Goal: Information Seeking & Learning: Learn about a topic

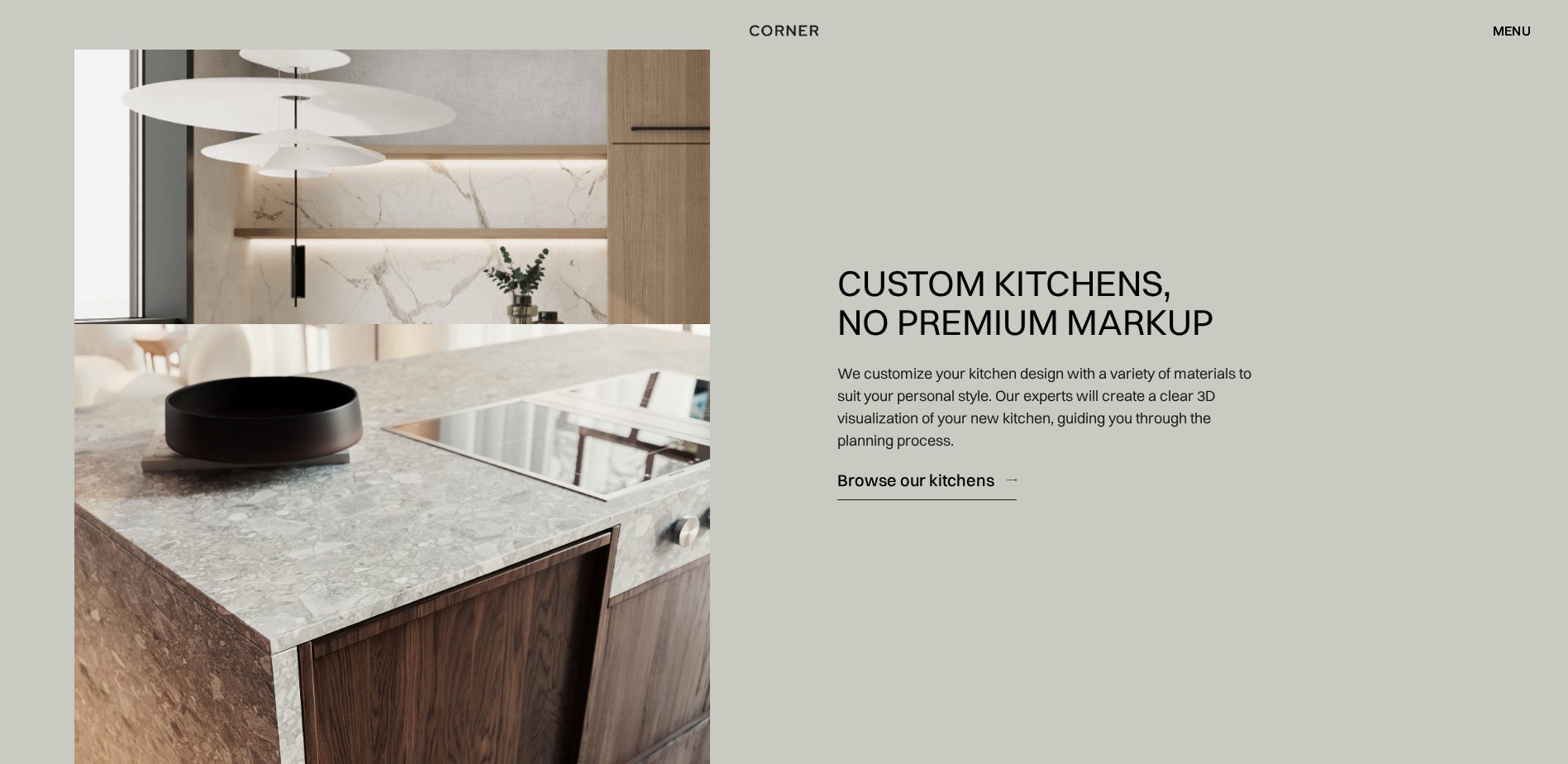
scroll to position [1818, 0]
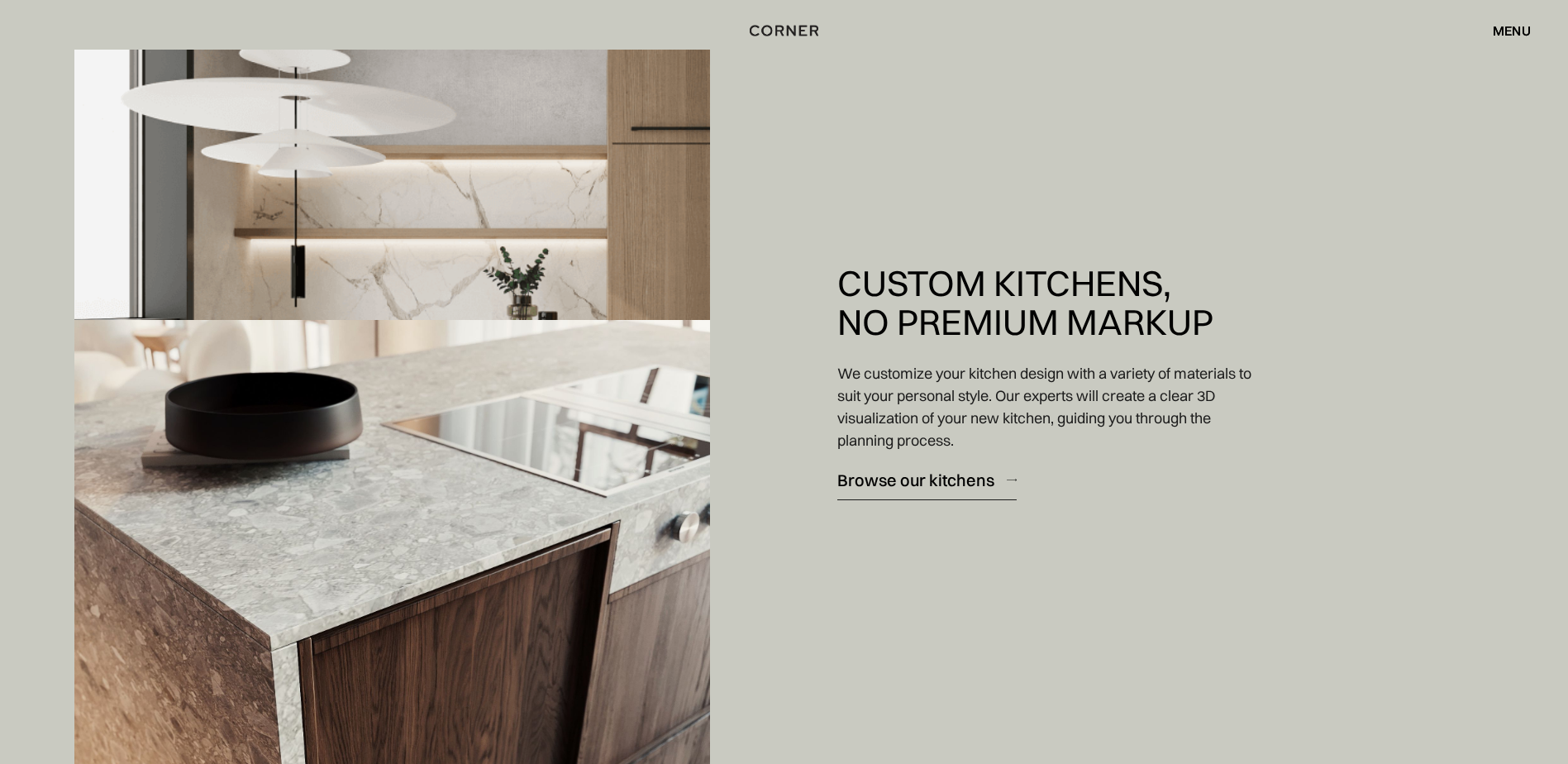
click at [932, 485] on div "Browse our kitchens" at bounding box center [915, 480] width 157 height 22
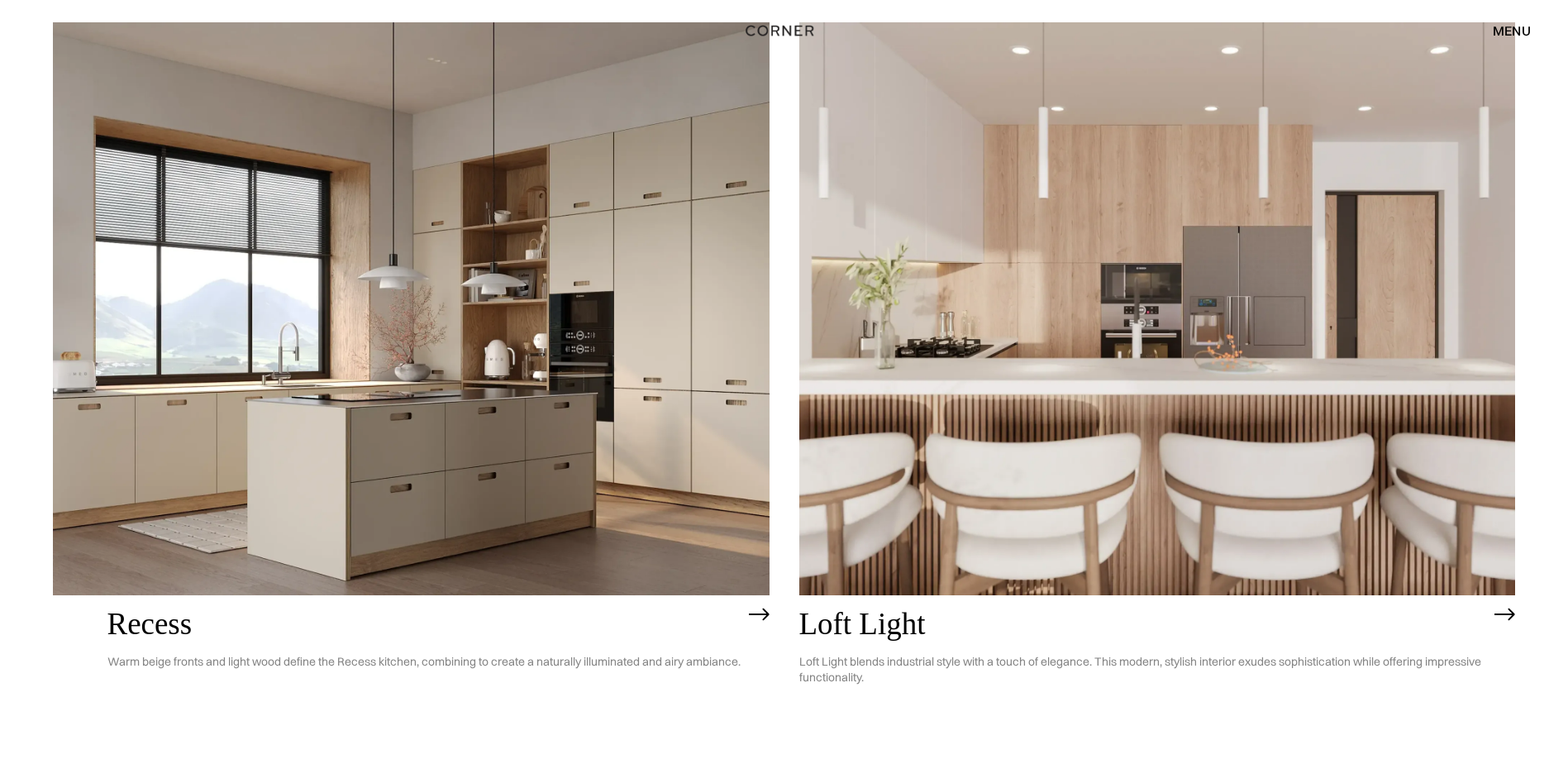
scroll to position [2893, 0]
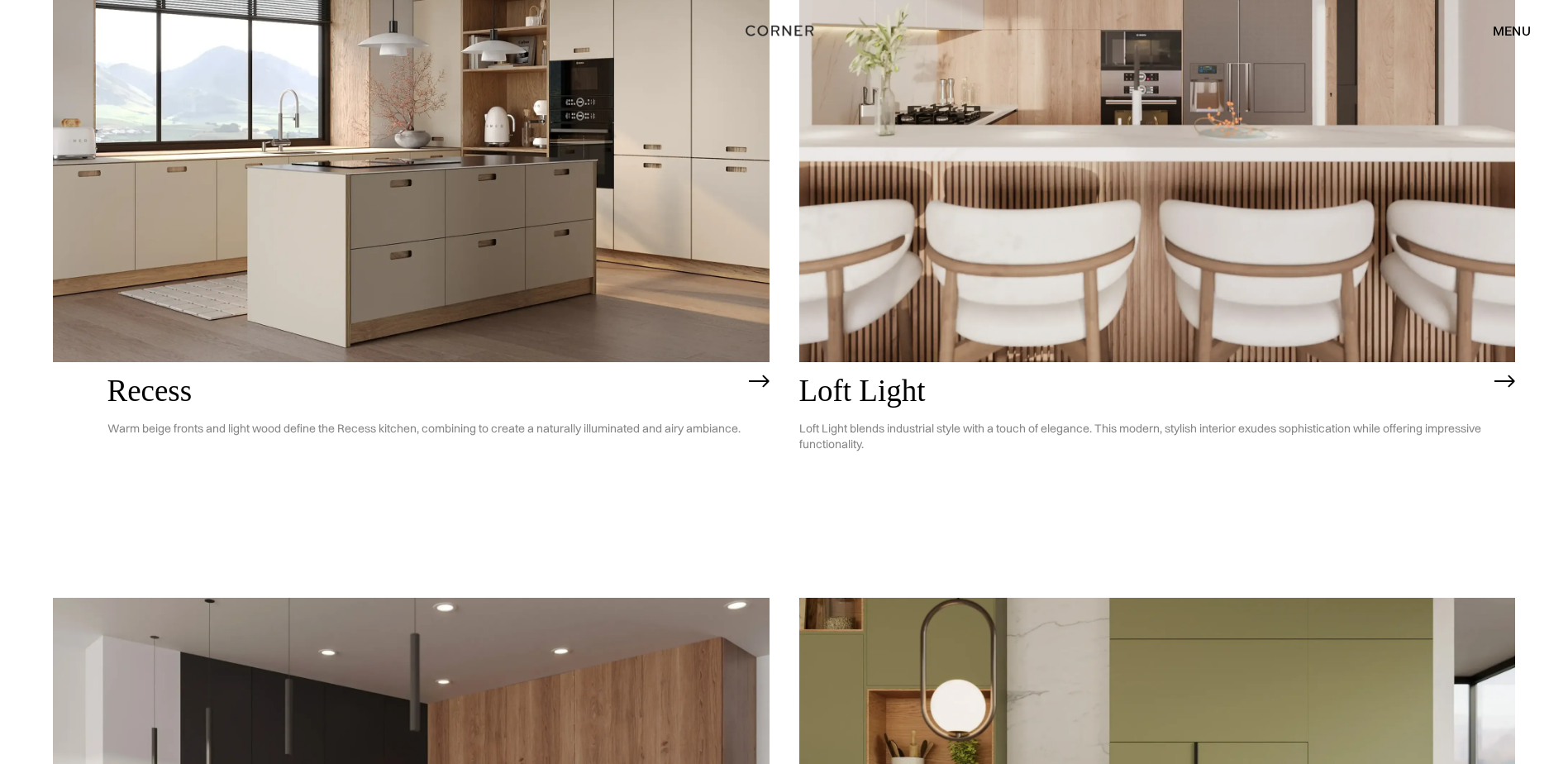
click at [1505, 32] on div "menu" at bounding box center [1512, 31] width 38 height 14
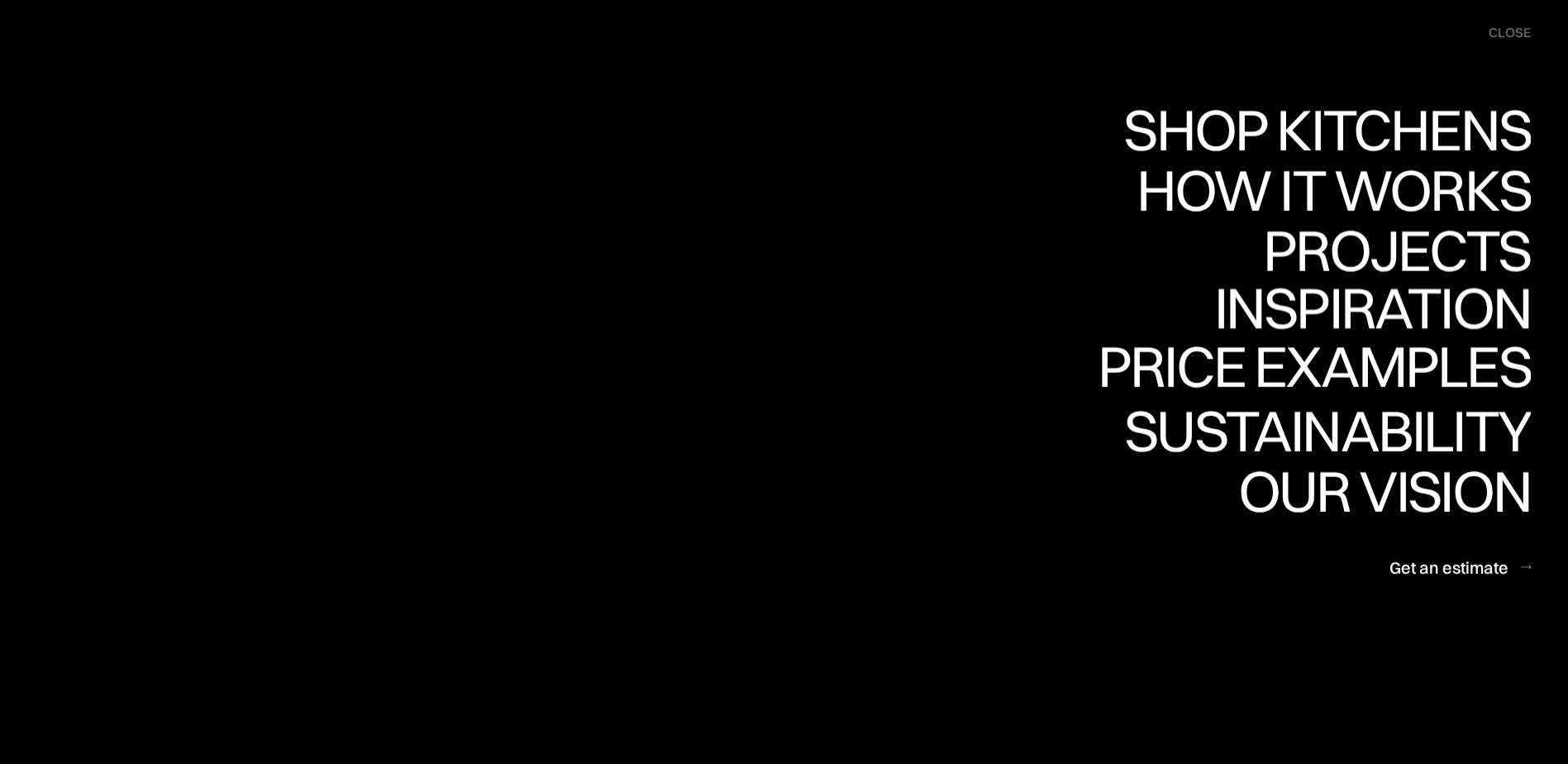
click at [1324, 264] on link "Projects Projects" at bounding box center [1397, 250] width 268 height 60
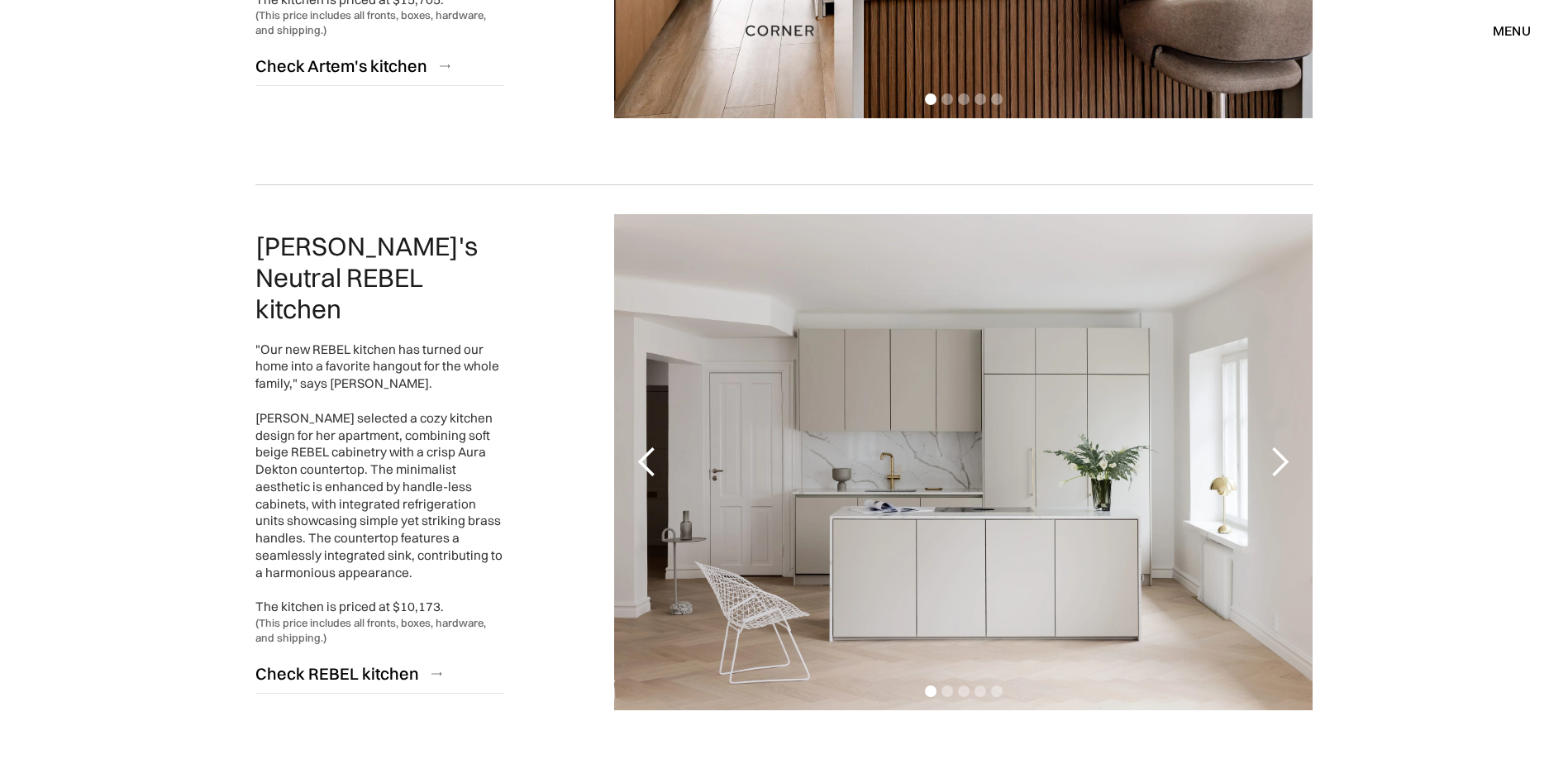
scroll to position [2480, 0]
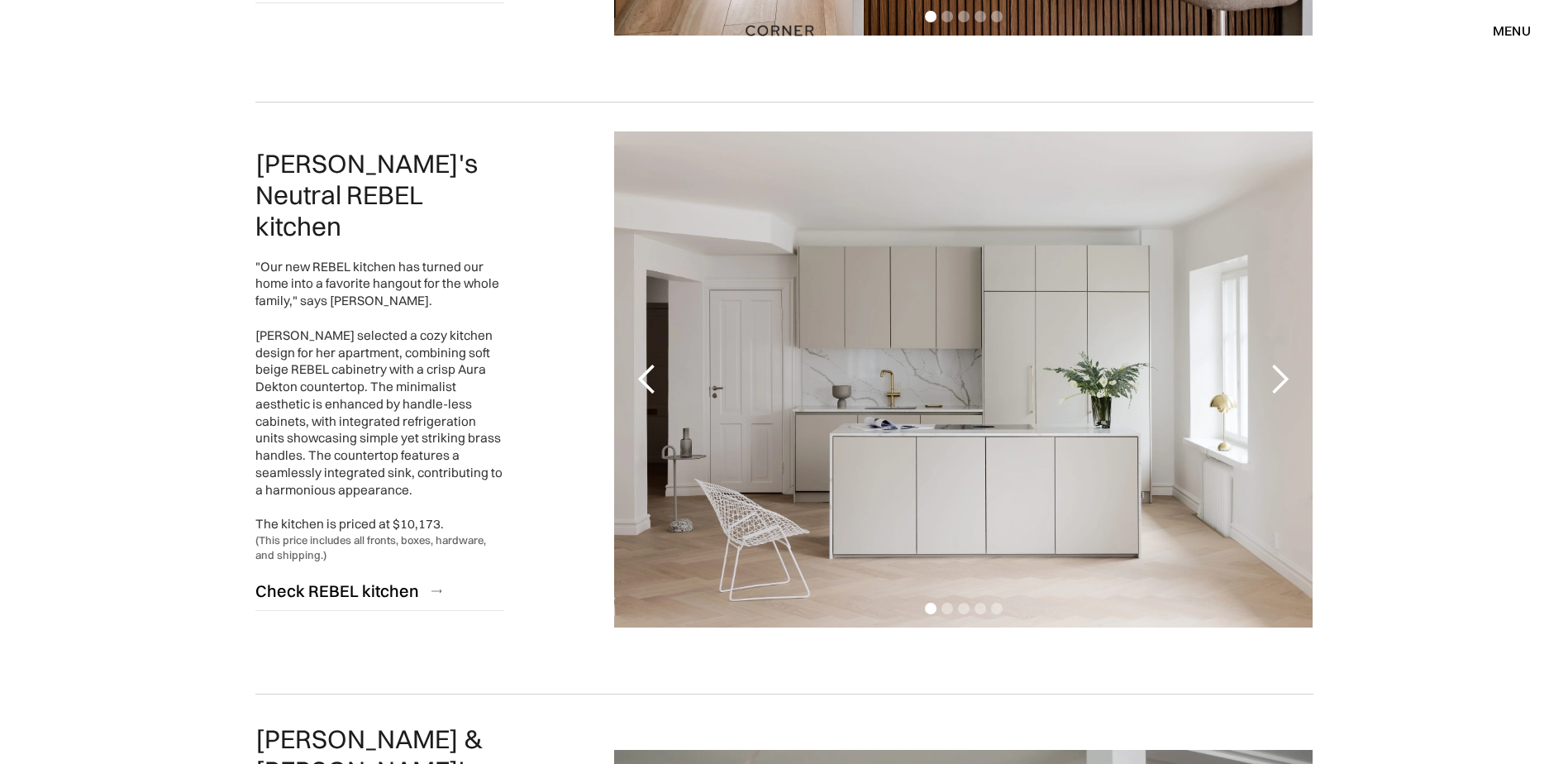
click at [1269, 386] on div "next slide" at bounding box center [1279, 379] width 33 height 33
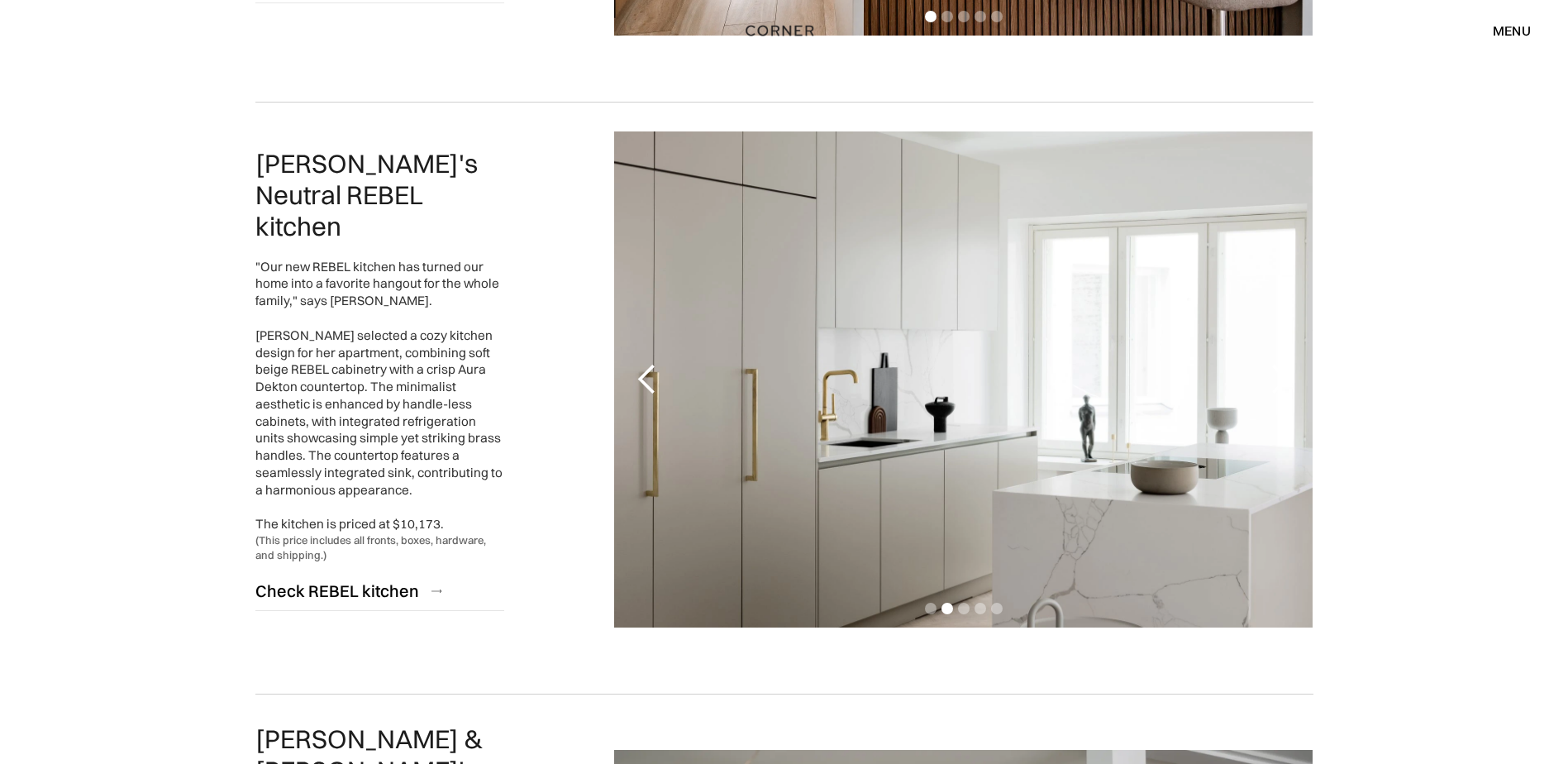
click at [1269, 386] on div "next slide" at bounding box center [1279, 379] width 33 height 33
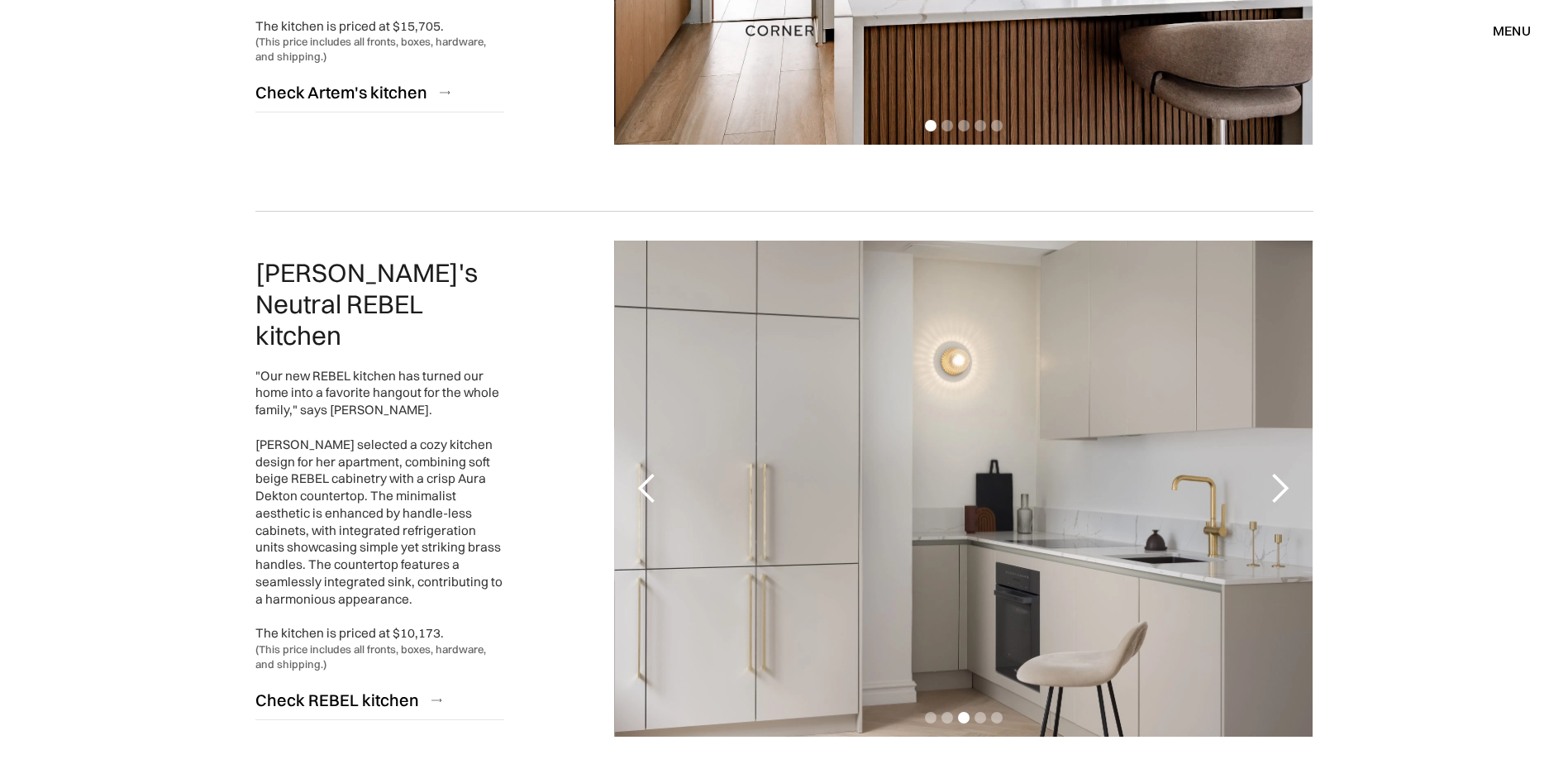
scroll to position [2397, 0]
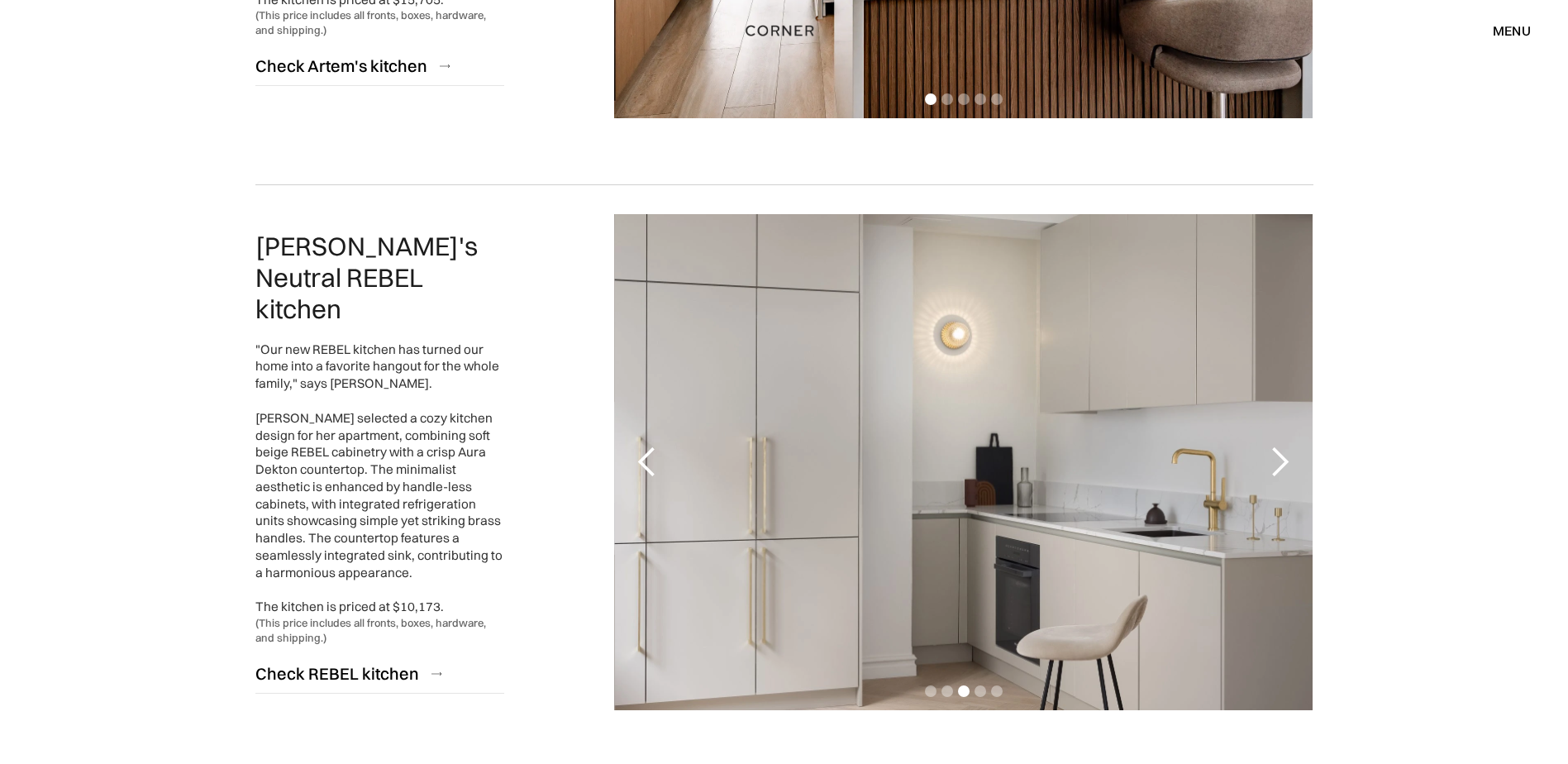
click at [1279, 463] on div "next slide" at bounding box center [1279, 462] width 33 height 33
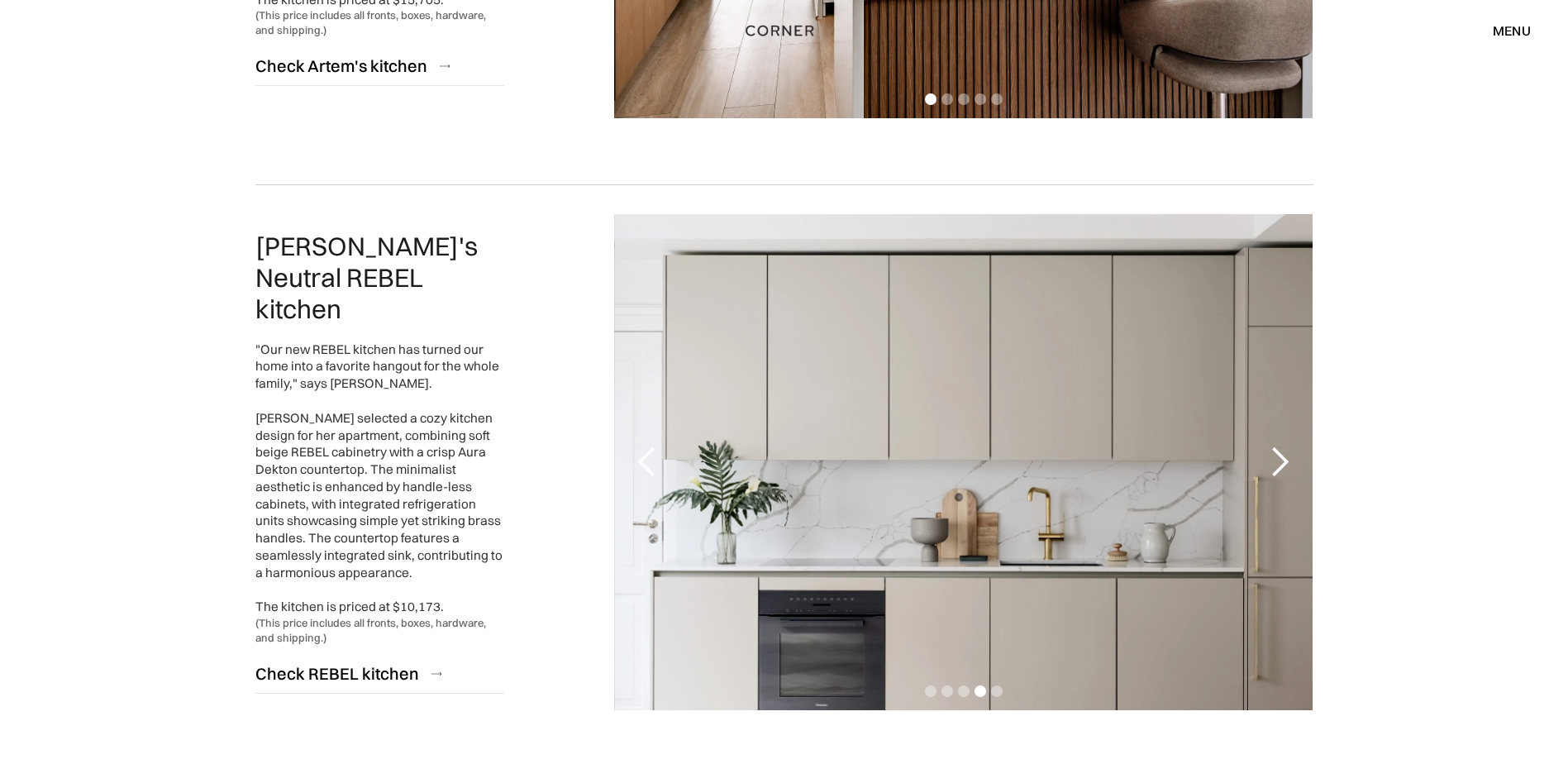
click at [1279, 463] on div "next slide" at bounding box center [1279, 462] width 33 height 33
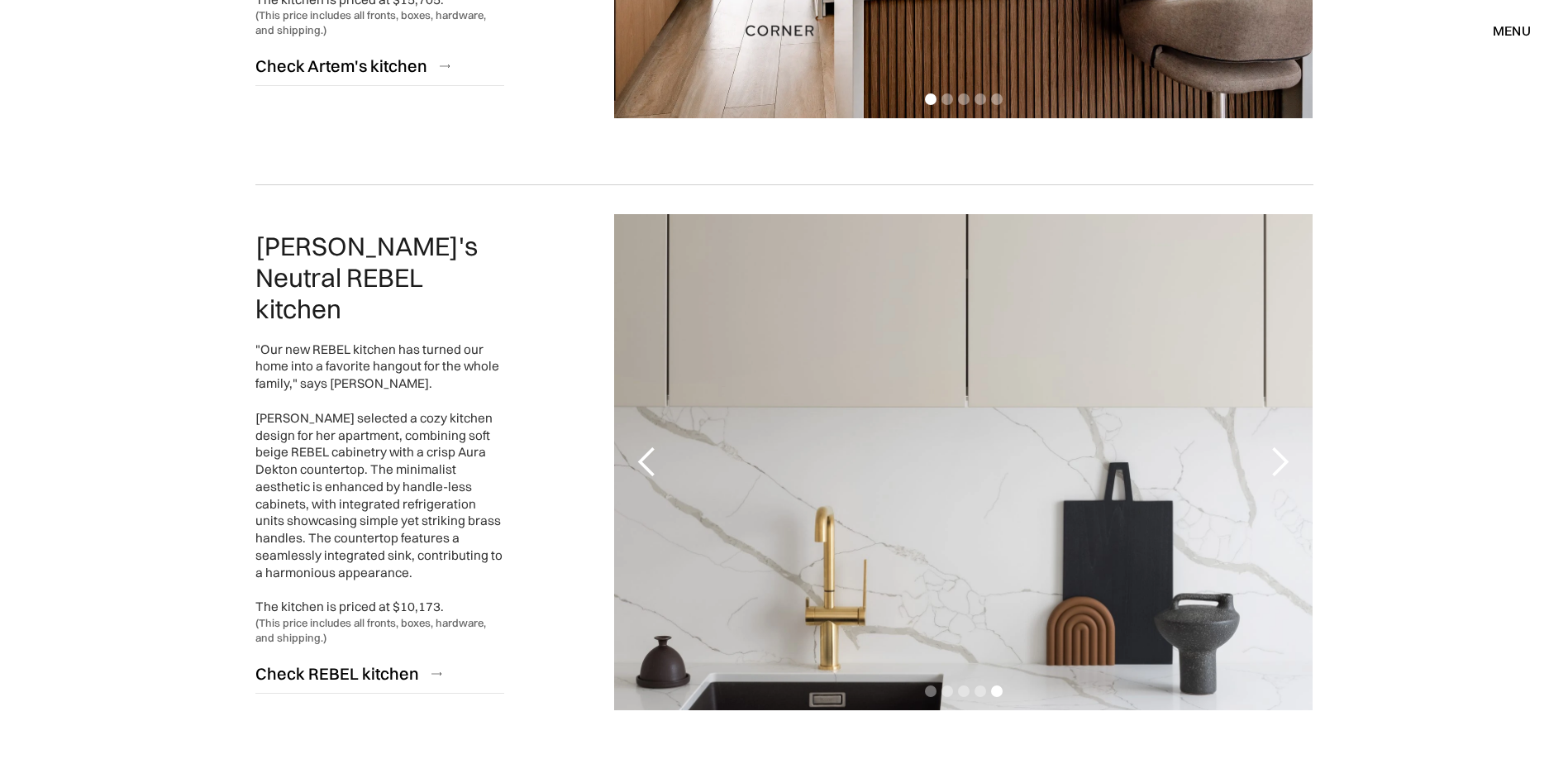
click at [1279, 463] on div "next slide" at bounding box center [1279, 462] width 33 height 33
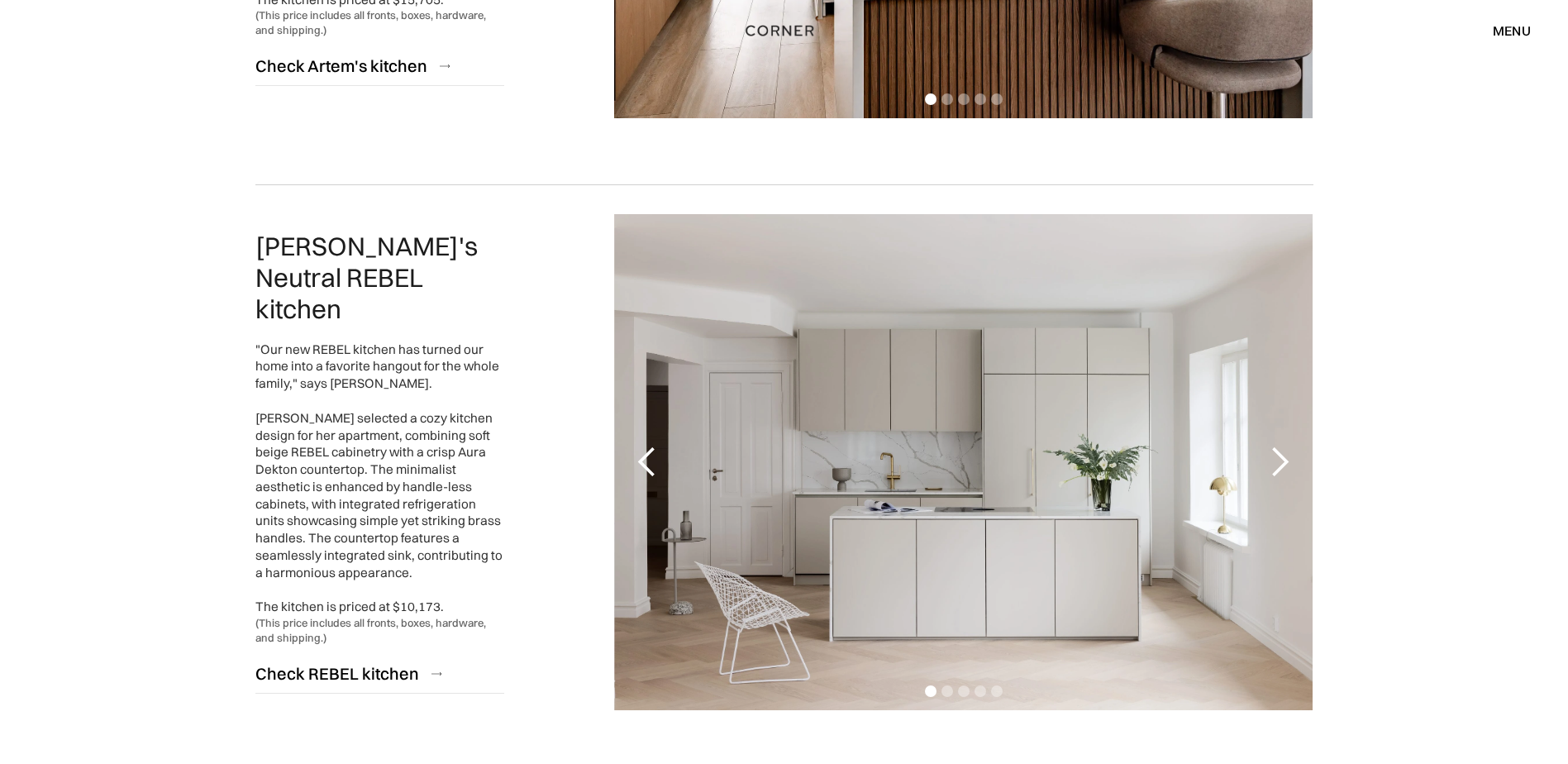
click at [1279, 463] on div "next slide" at bounding box center [1279, 462] width 33 height 33
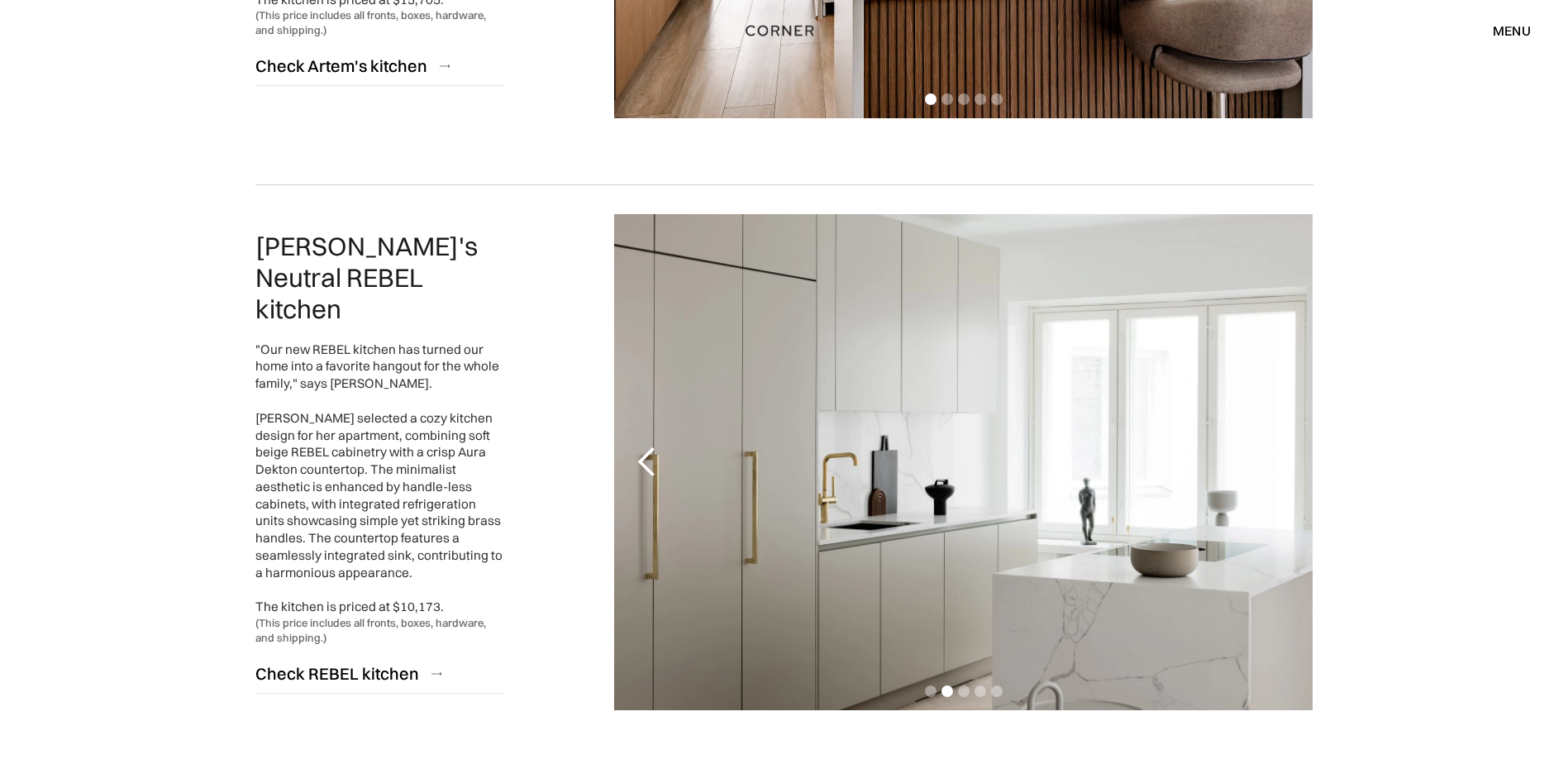
click at [1279, 463] on div "next slide" at bounding box center [1279, 462] width 33 height 33
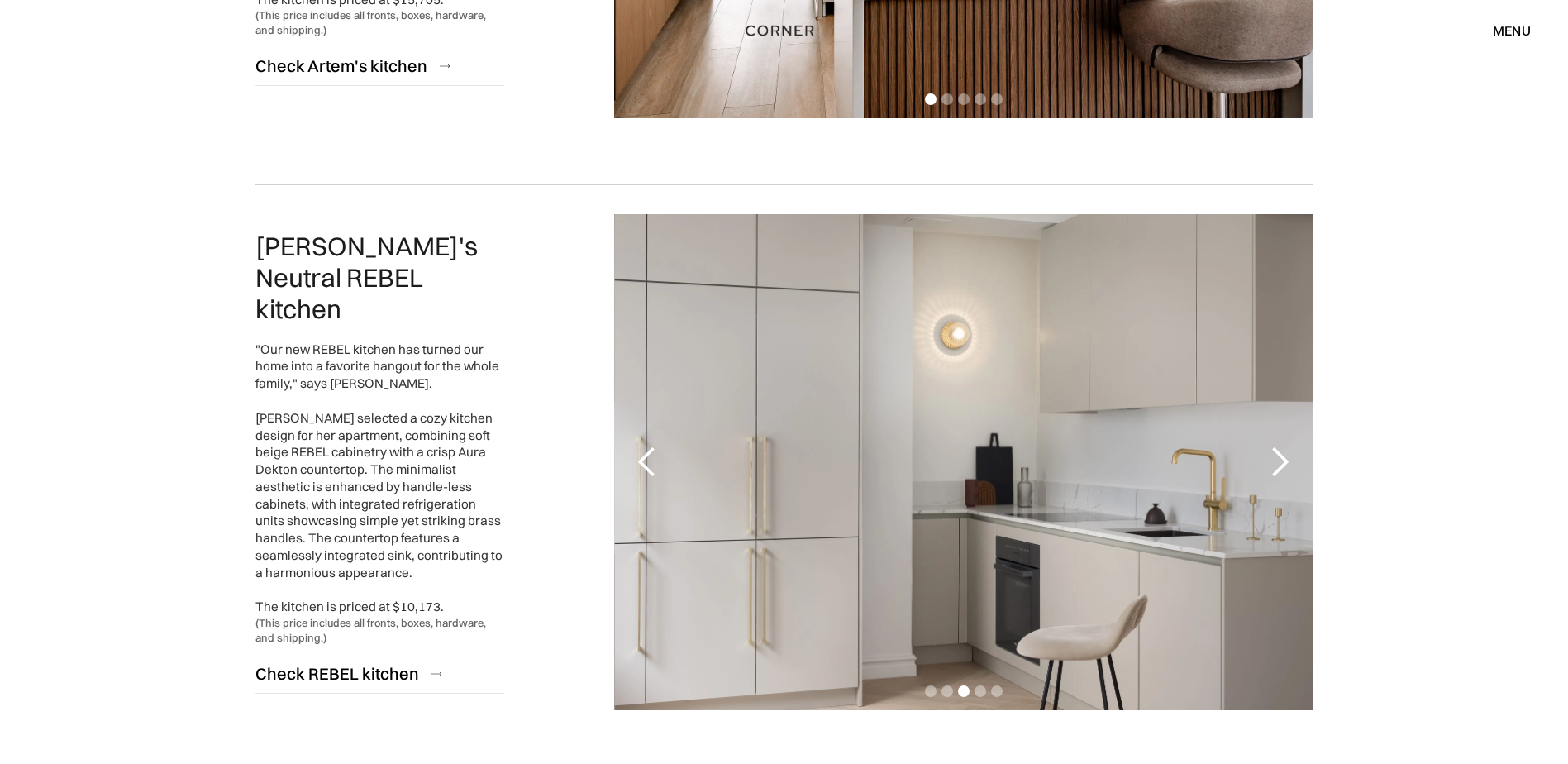
click at [1279, 463] on div "next slide" at bounding box center [1279, 462] width 33 height 33
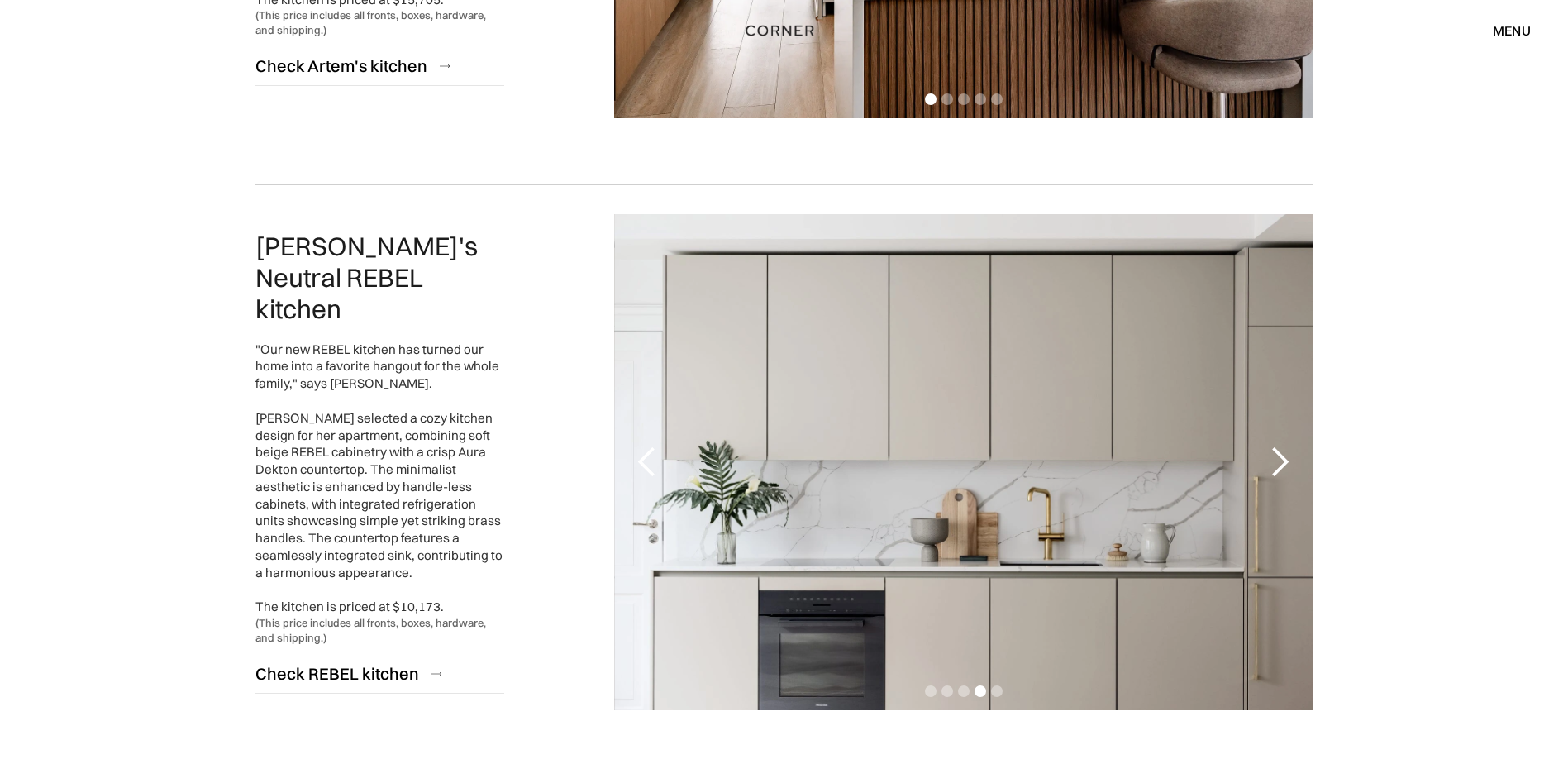
click at [1513, 31] on div "menu" at bounding box center [1512, 31] width 38 height 14
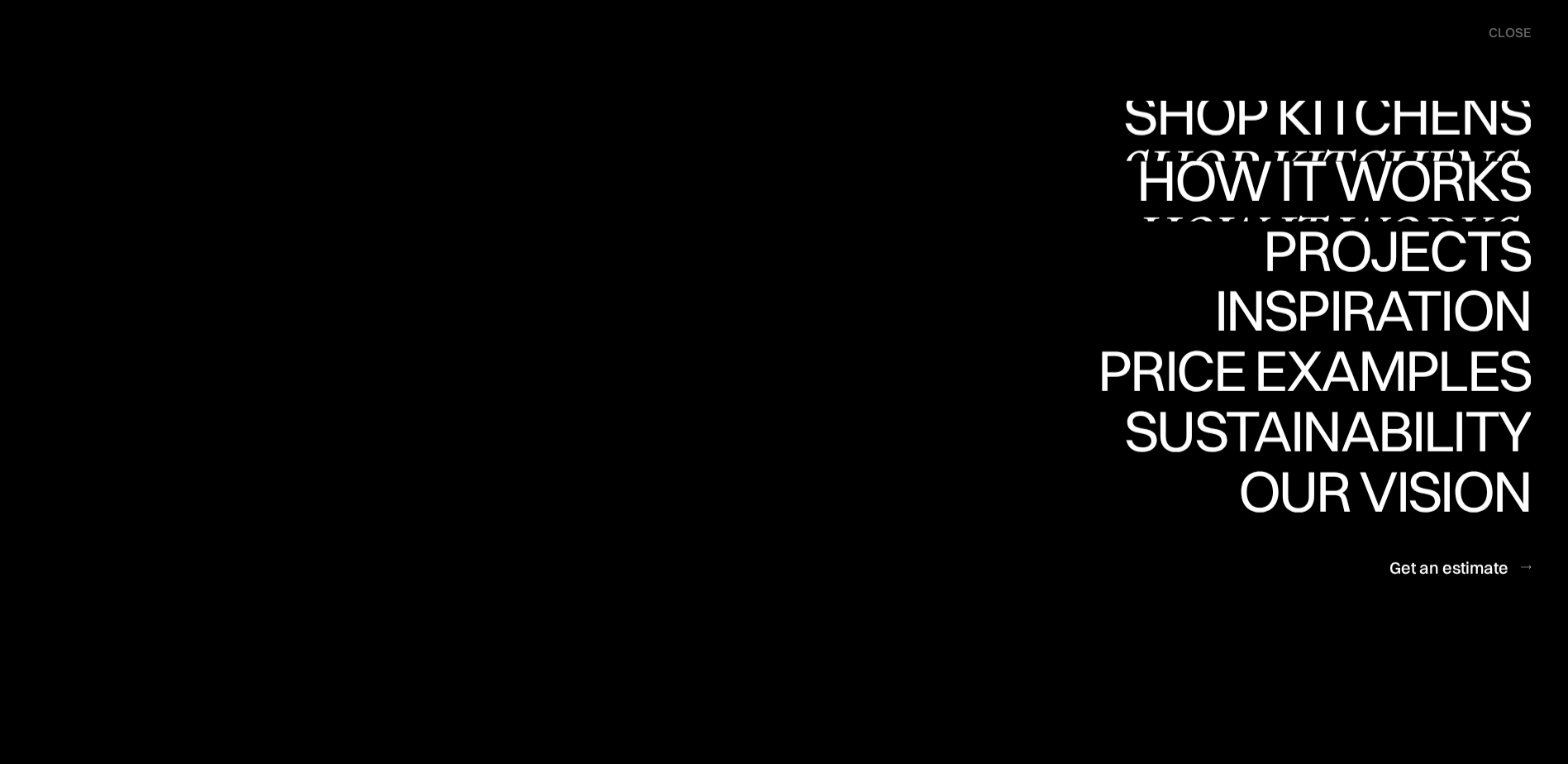
click at [1395, 118] on link "Shop Kitchens Shop Kitchens" at bounding box center [1324, 131] width 416 height 60
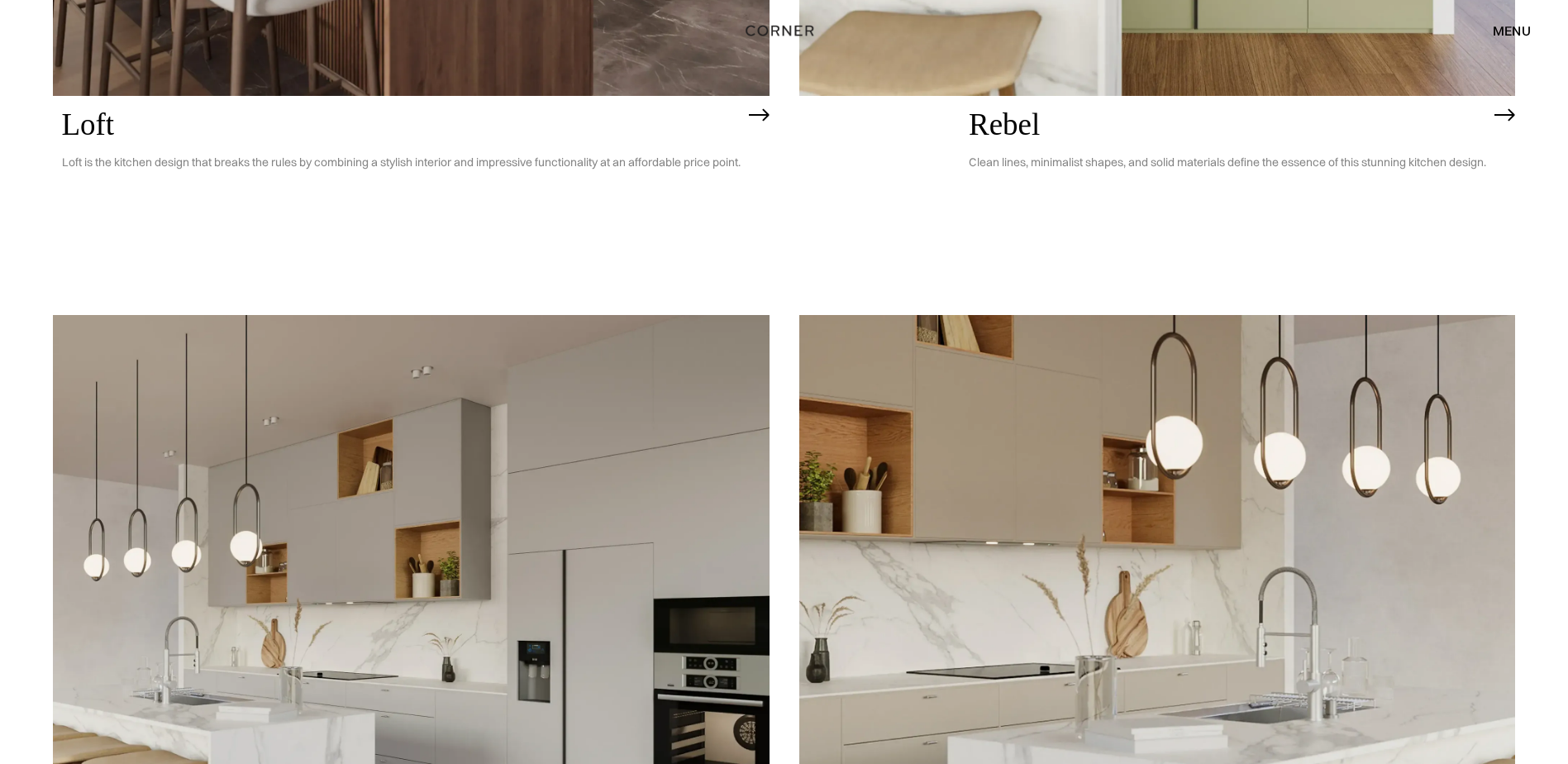
scroll to position [4464, 0]
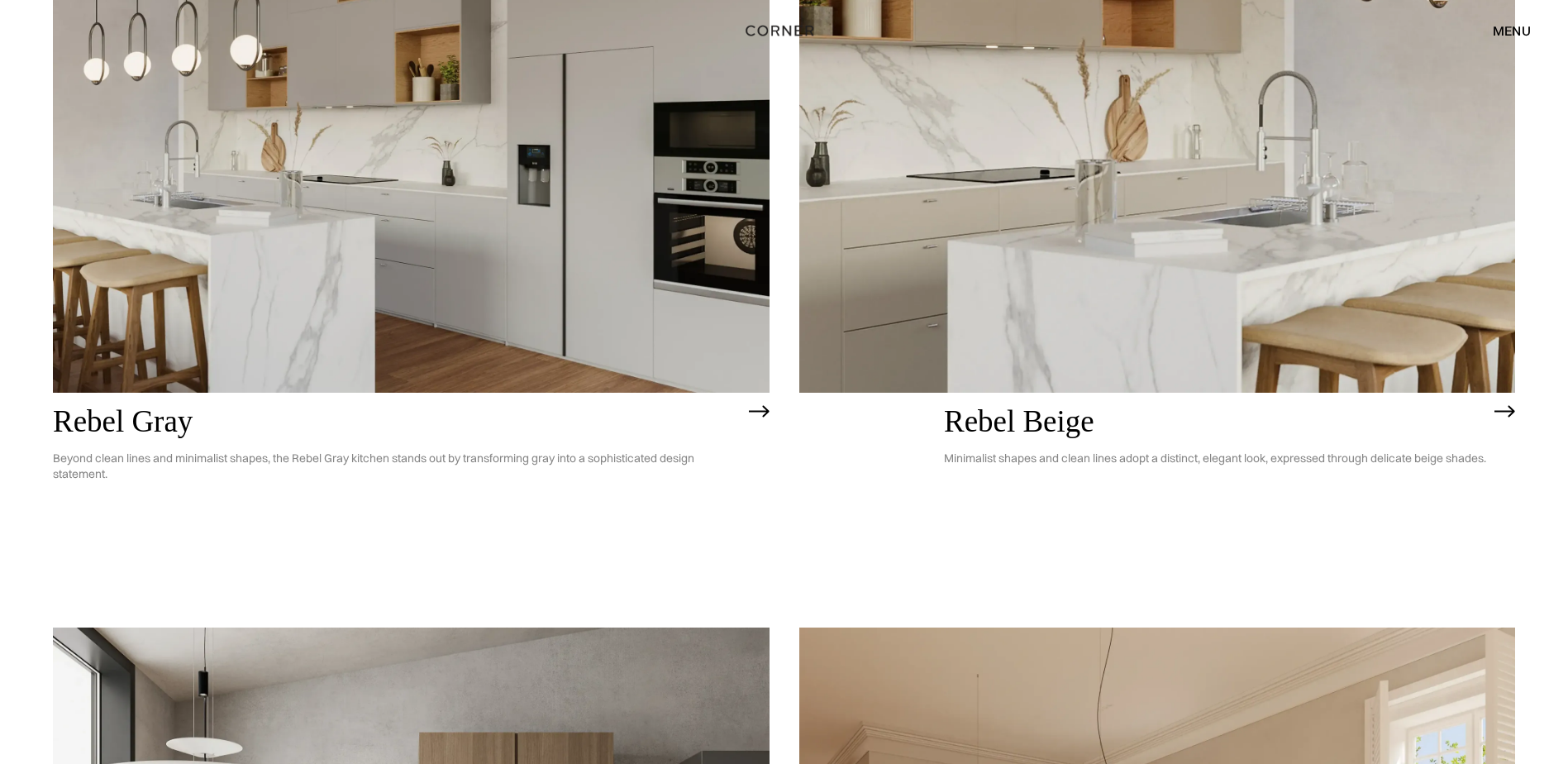
click at [993, 412] on h2 "Rebel Beige" at bounding box center [1215, 422] width 542 height 34
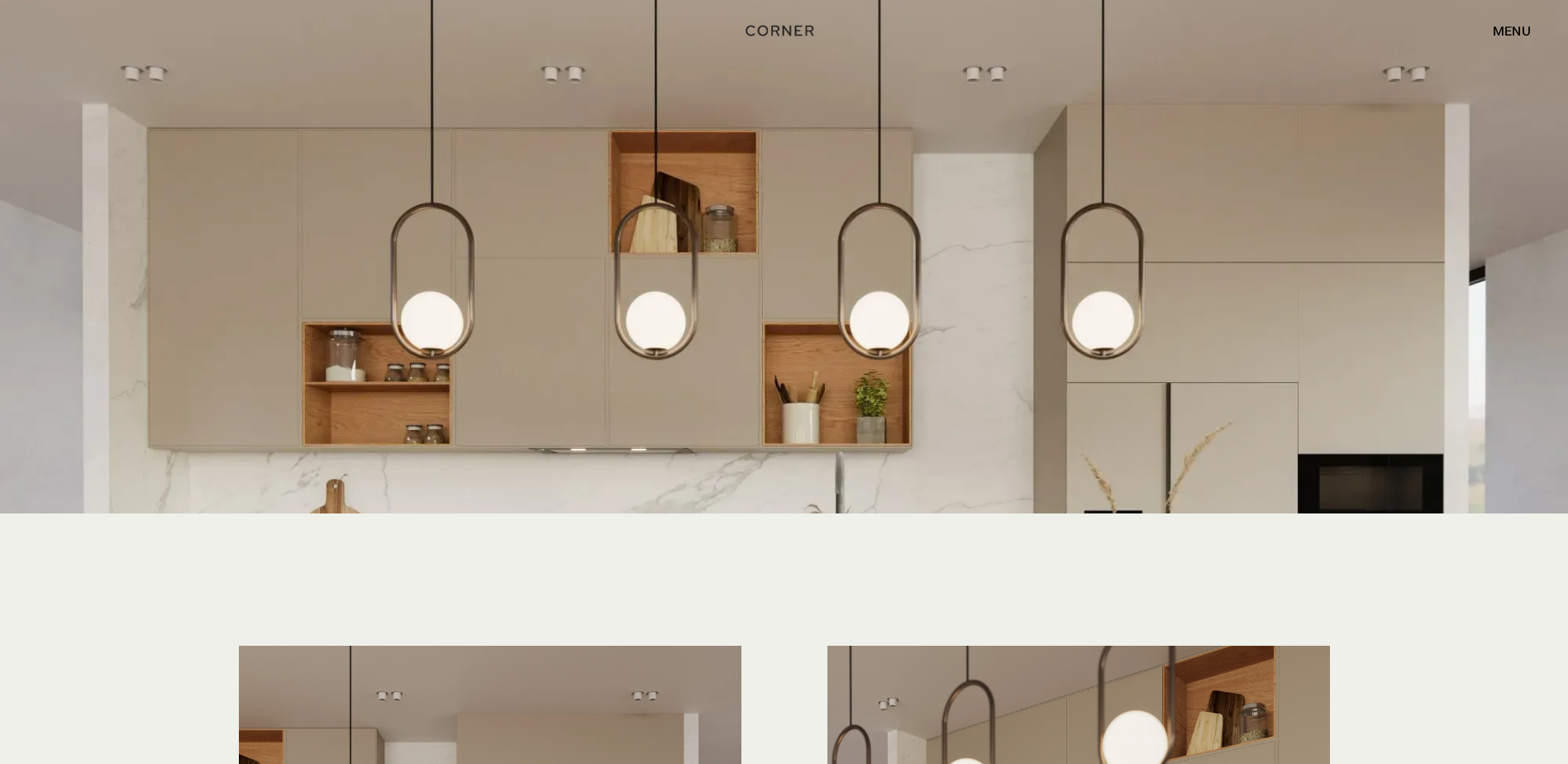
scroll to position [3968, 0]
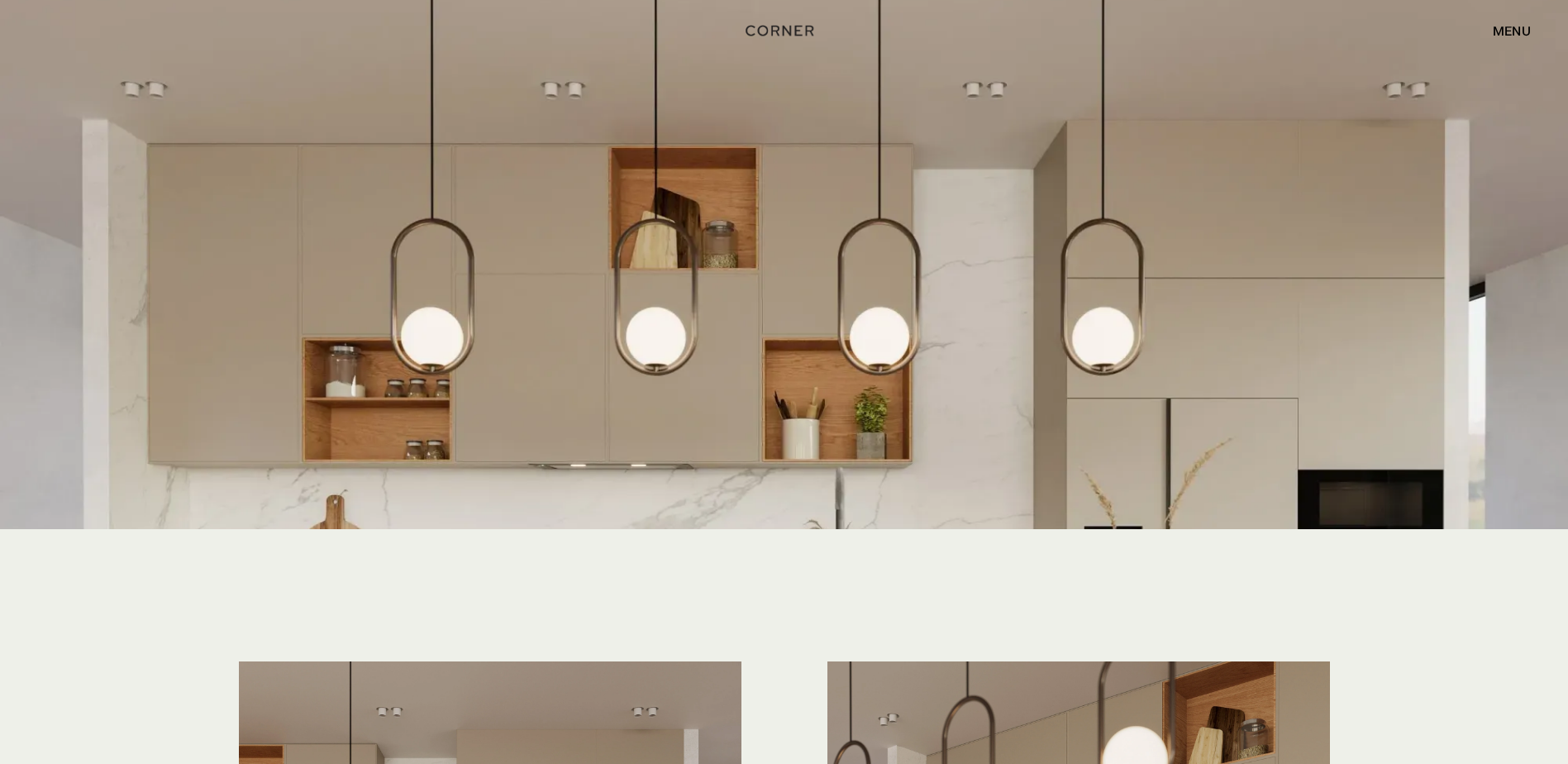
click at [1508, 25] on div "menu" at bounding box center [1512, 31] width 38 height 14
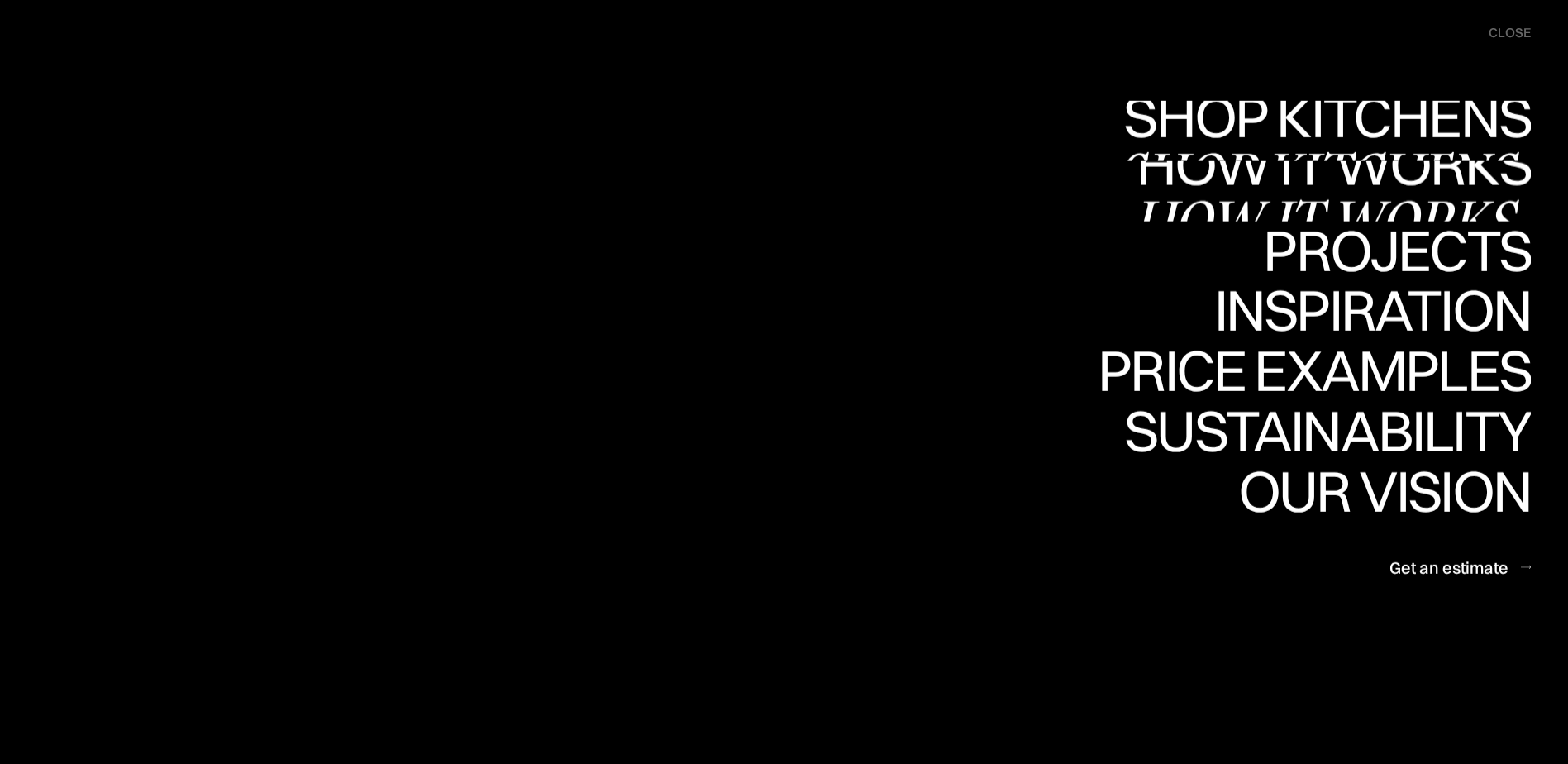
click at [1322, 112] on div "Shop Kitchens" at bounding box center [1324, 116] width 416 height 58
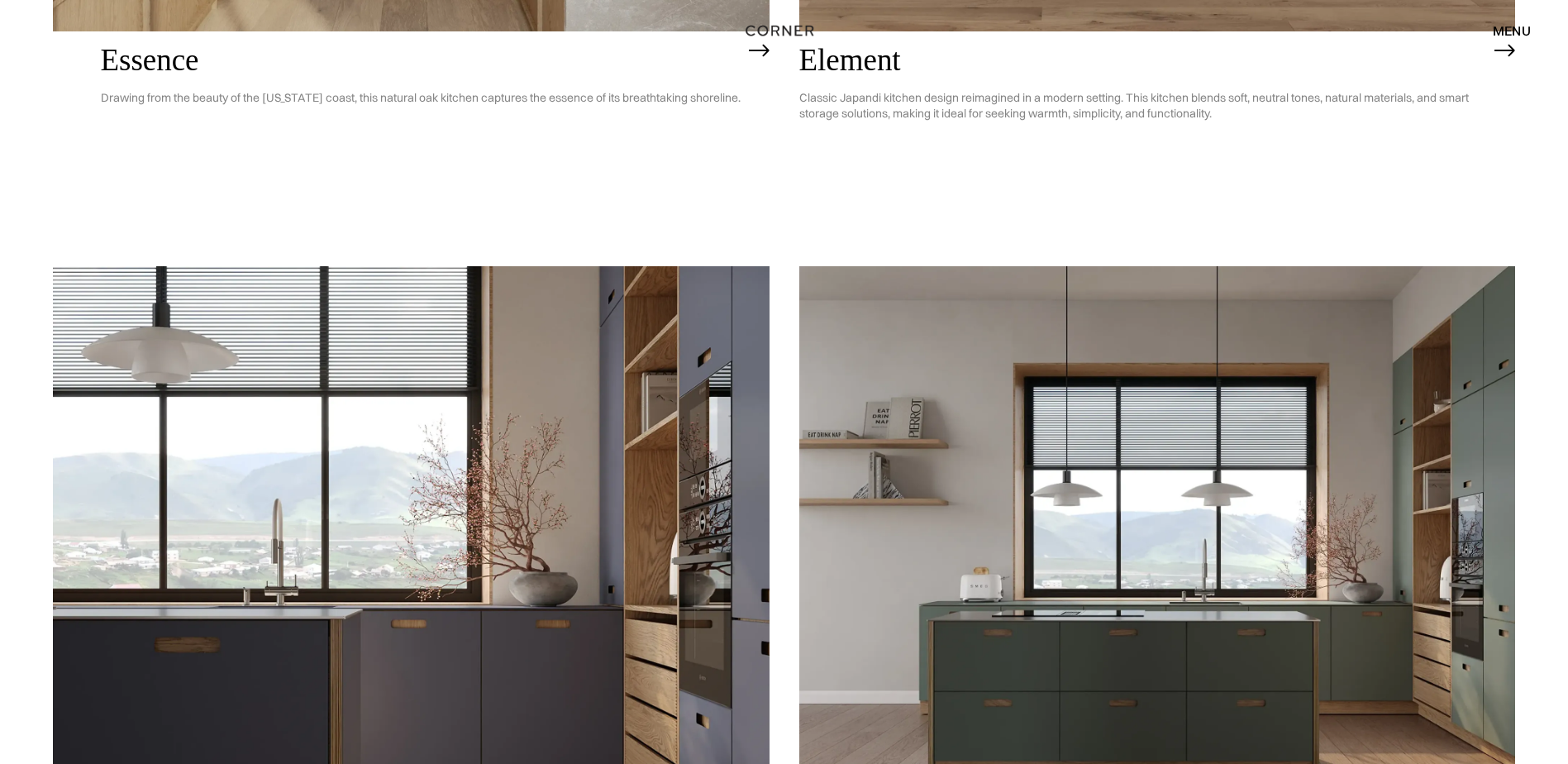
scroll to position [1382, 0]
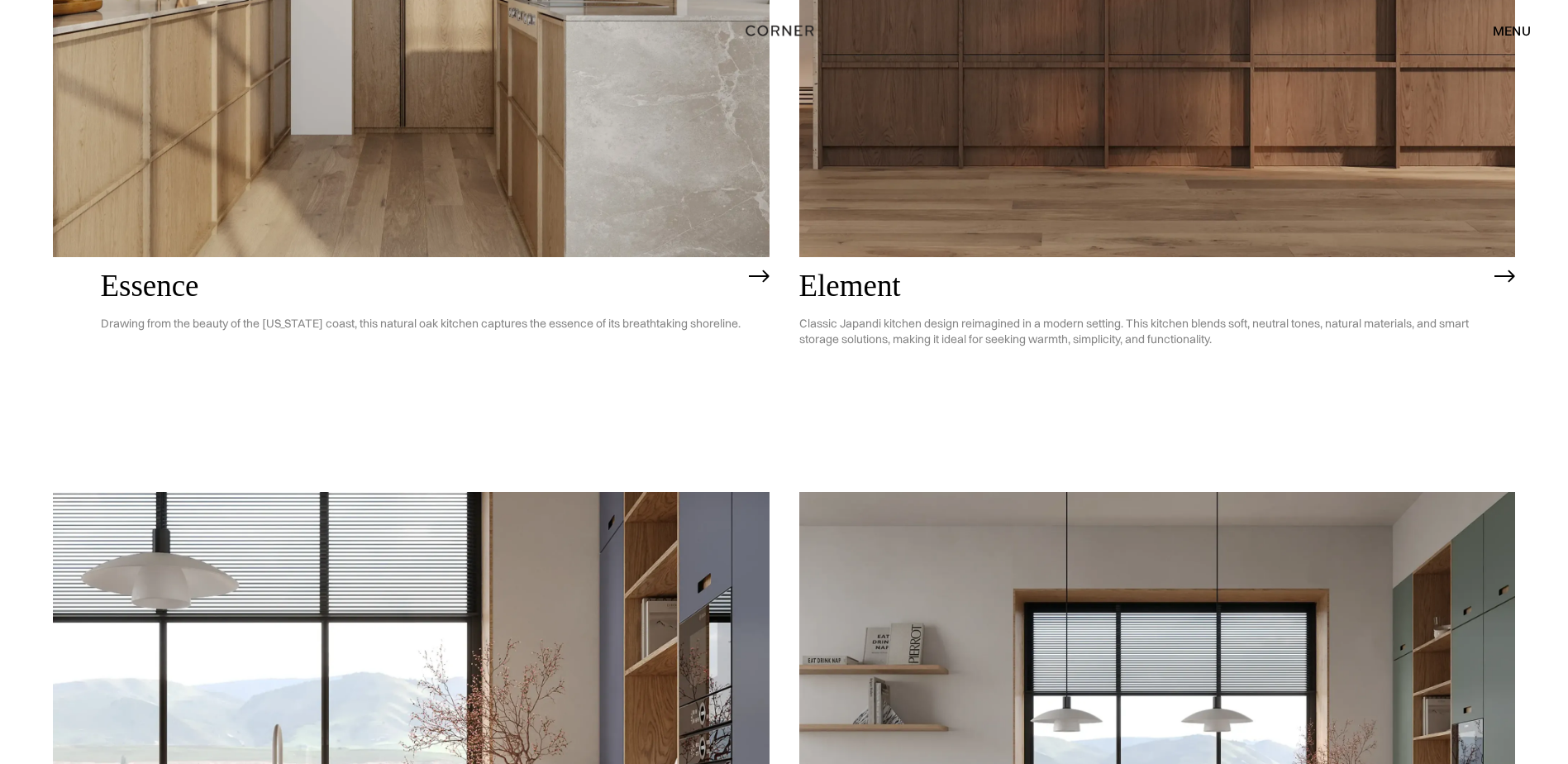
click at [1503, 30] on div "menu" at bounding box center [1512, 31] width 38 height 14
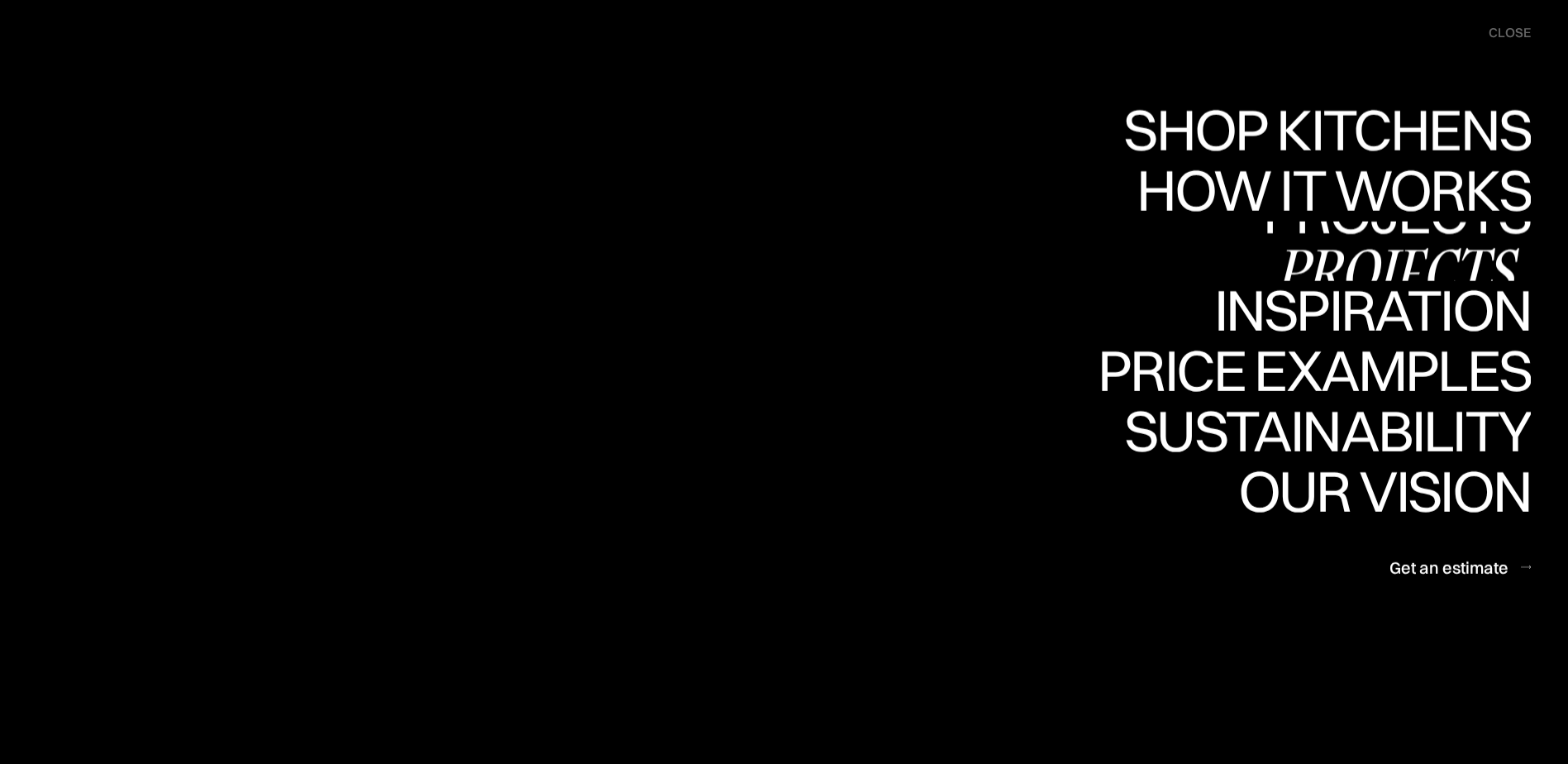
click at [1310, 246] on div "Projects" at bounding box center [1397, 270] width 268 height 58
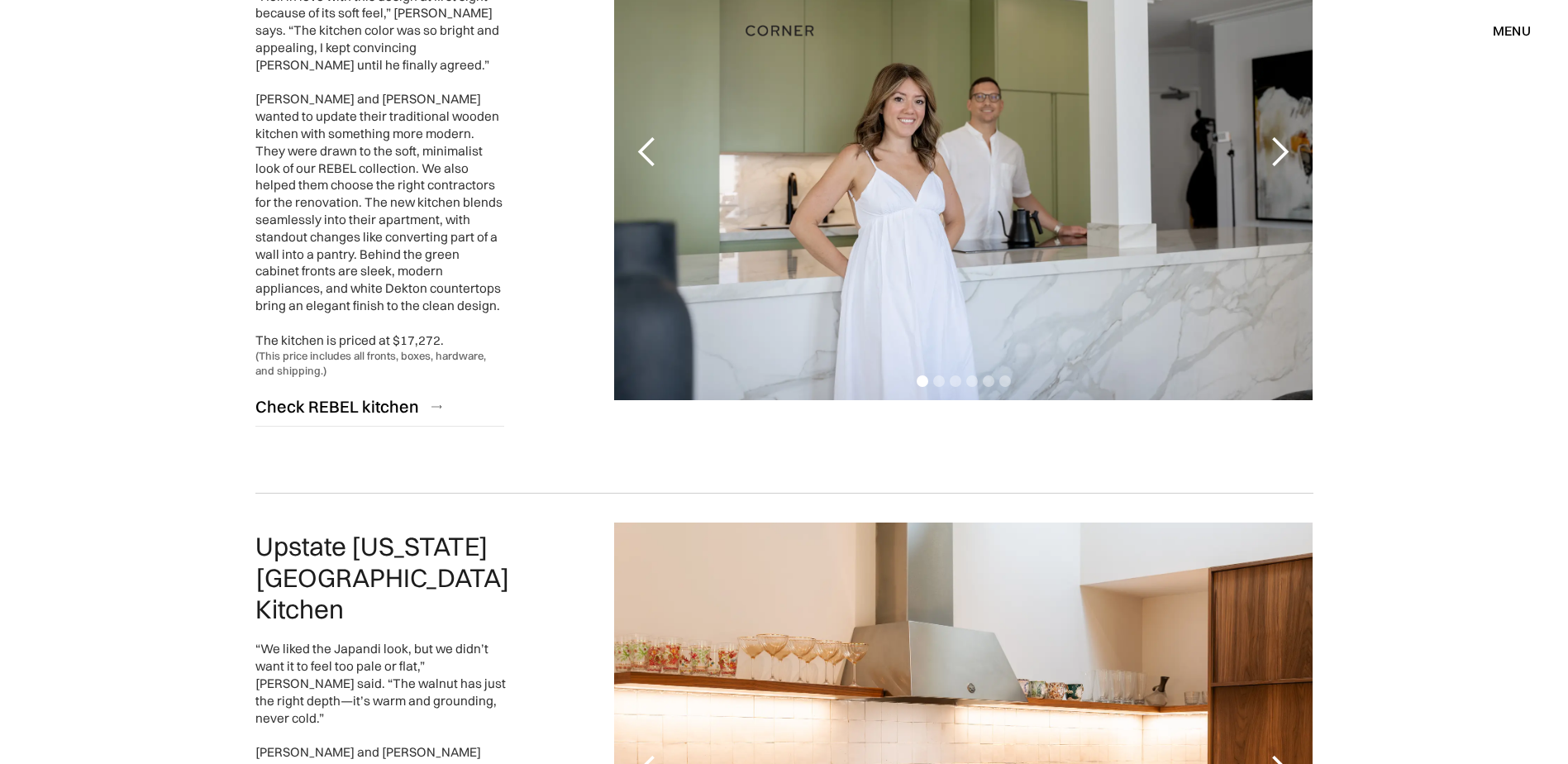
scroll to position [3137, 0]
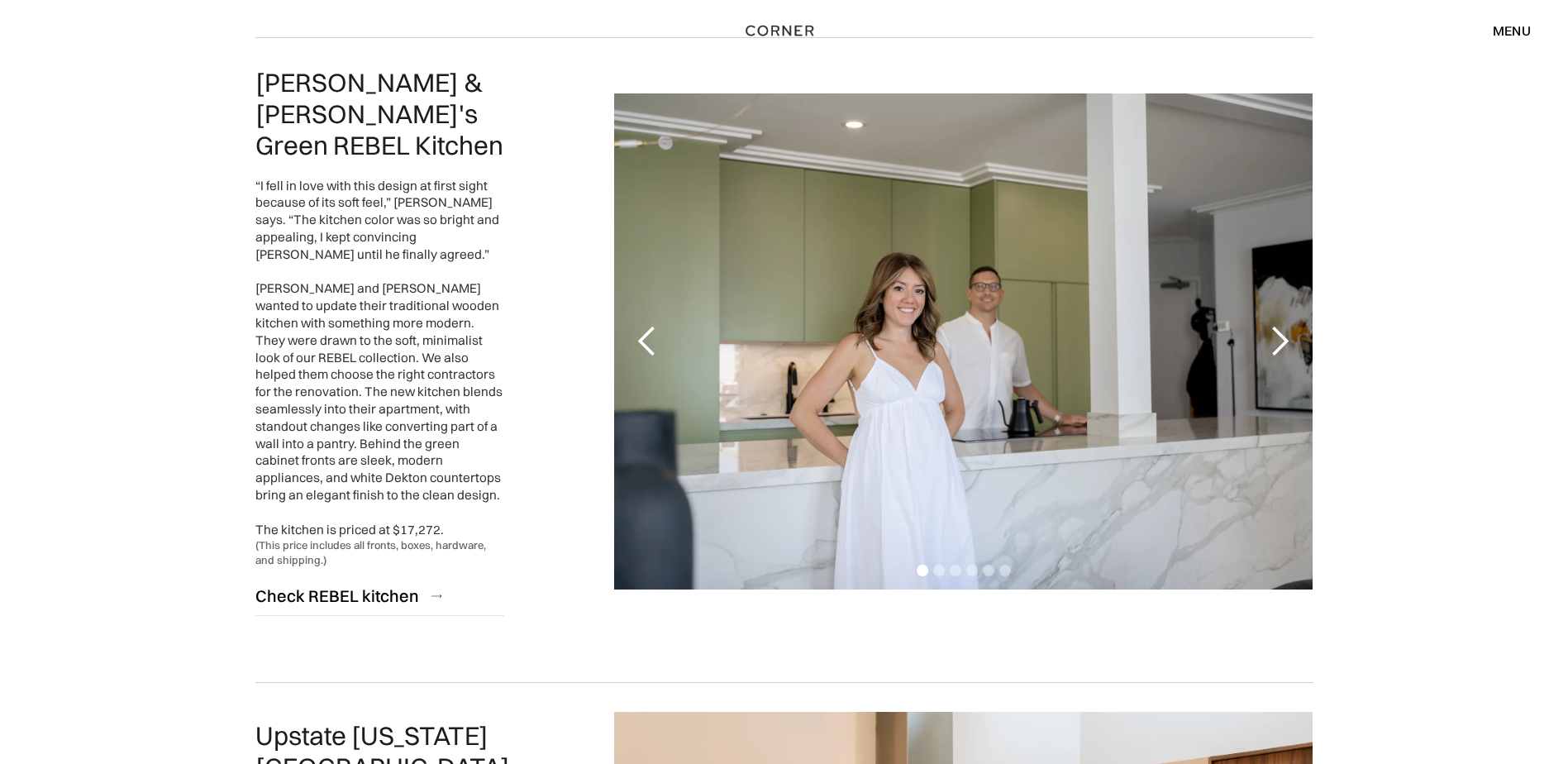
click at [1528, 34] on div "menu" at bounding box center [1512, 31] width 38 height 14
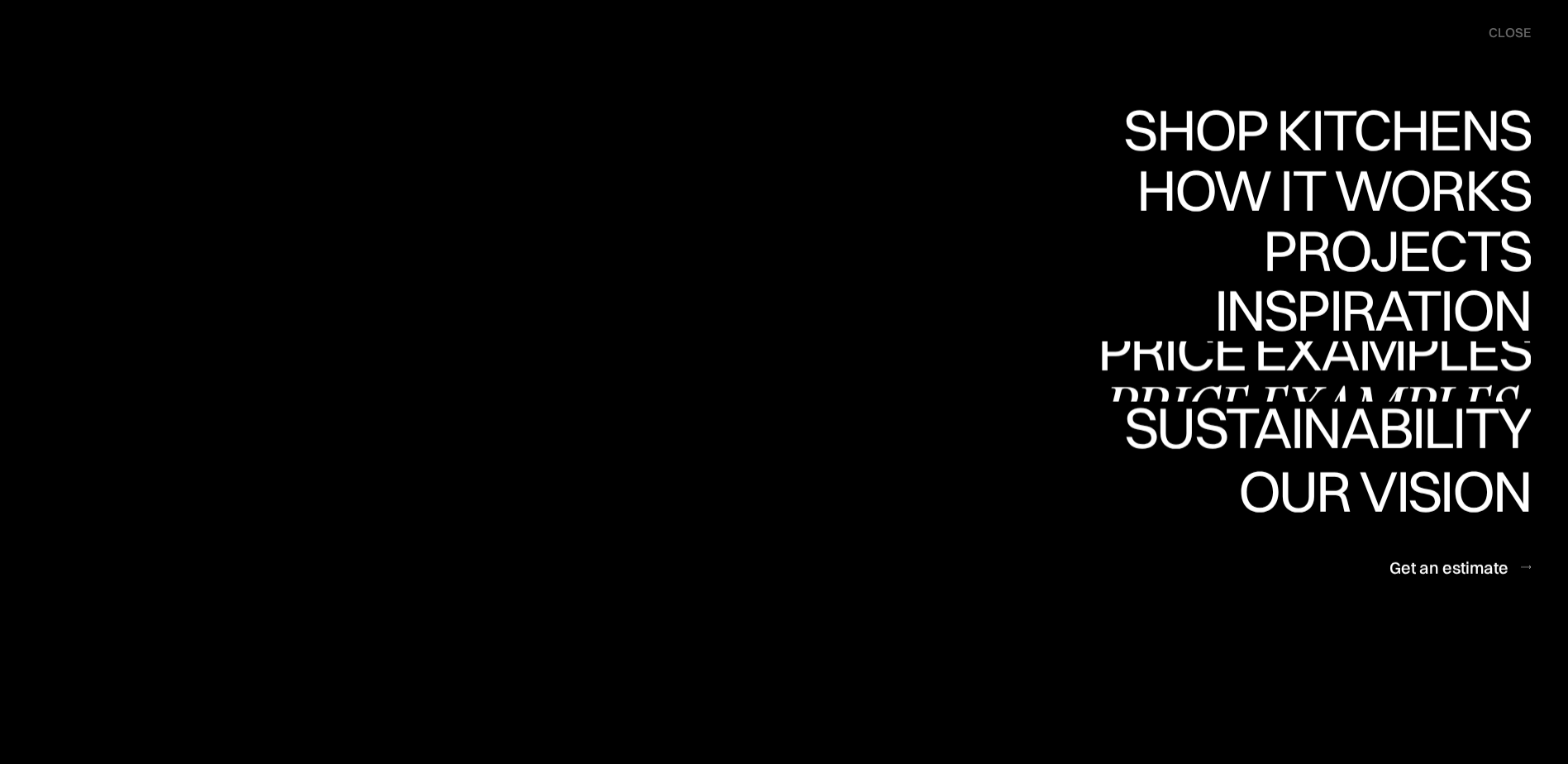
click at [1172, 368] on link "Price examples Price examples" at bounding box center [1314, 371] width 433 height 60
click at [1326, 360] on div "Price examples" at bounding box center [1314, 357] width 433 height 58
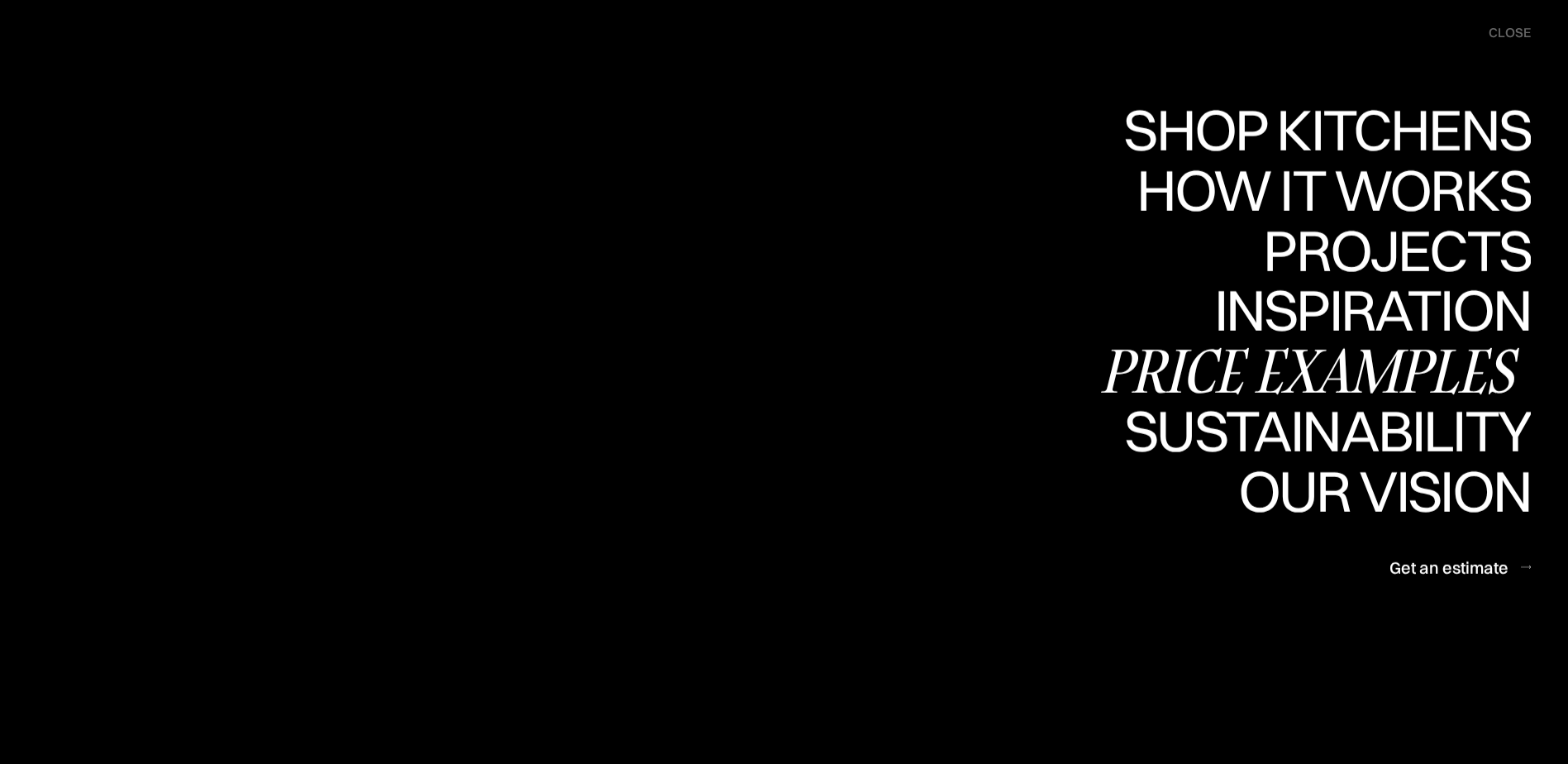
click at [1330, 362] on div "Price examples" at bounding box center [1314, 370] width 433 height 58
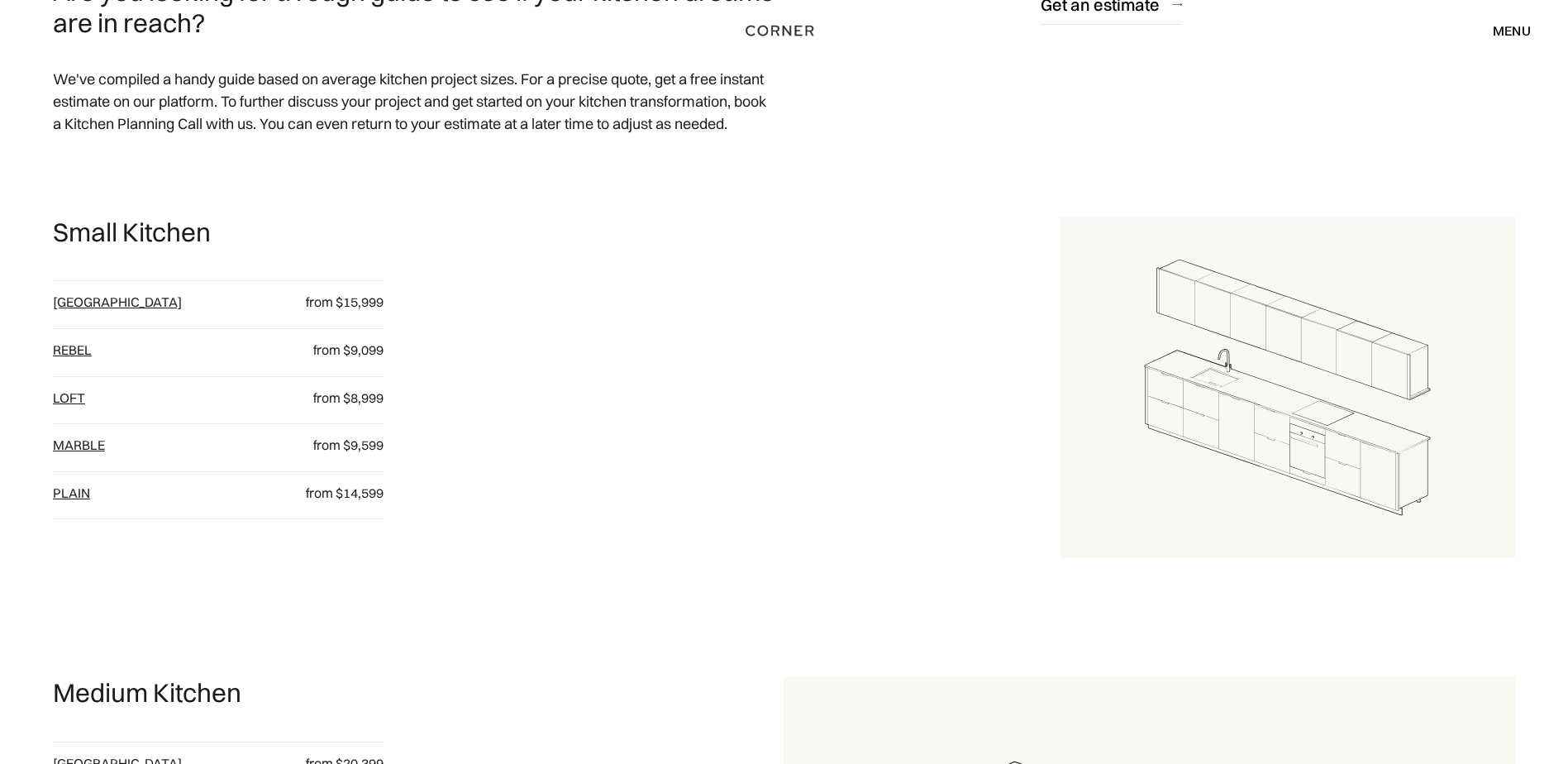
scroll to position [827, 0]
click at [81, 345] on link "Rebel" at bounding box center [72, 347] width 39 height 16
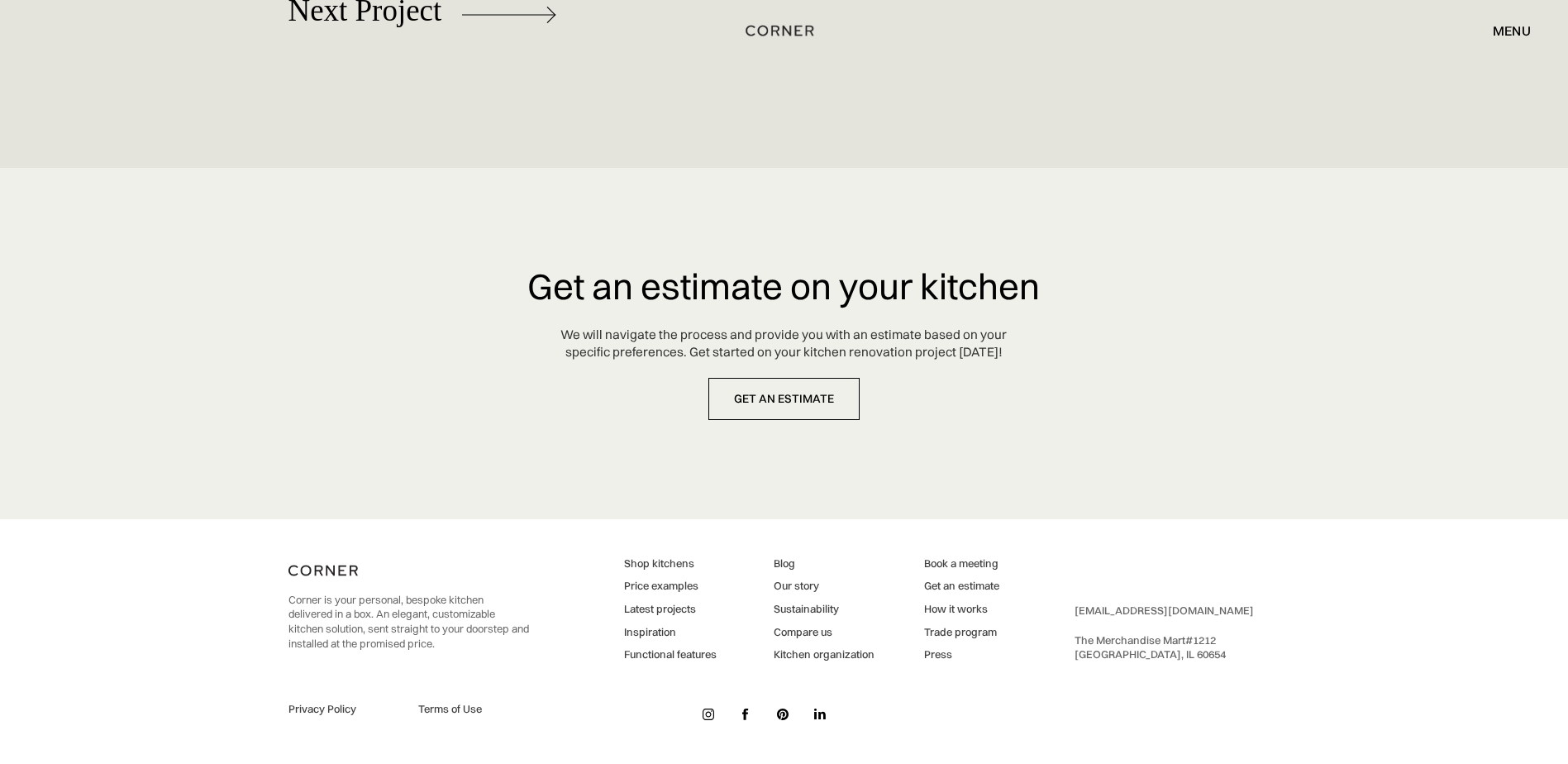
scroll to position [9210, 0]
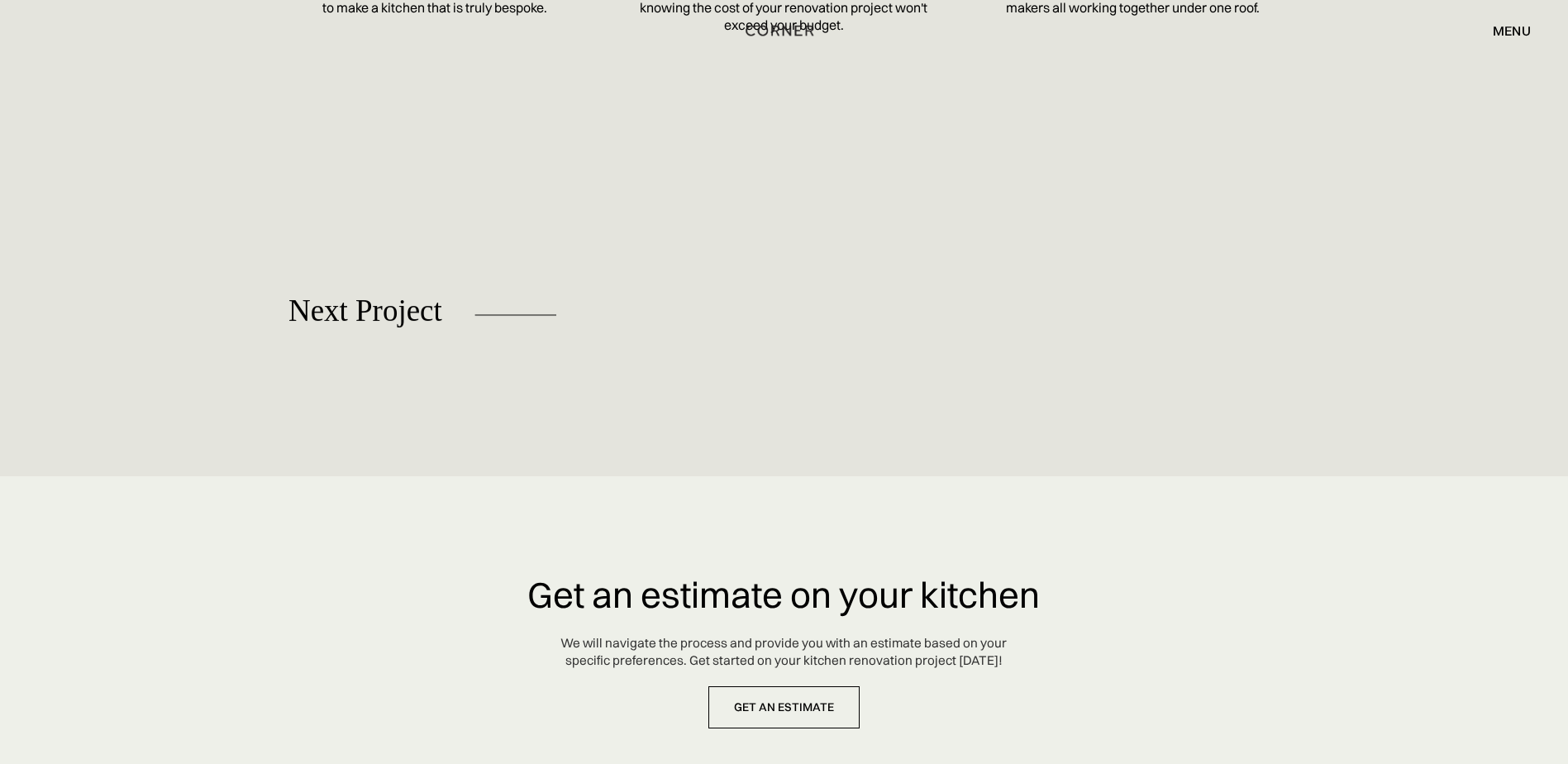
click at [430, 331] on link "Next Project Plain" at bounding box center [423, 320] width 268 height 107
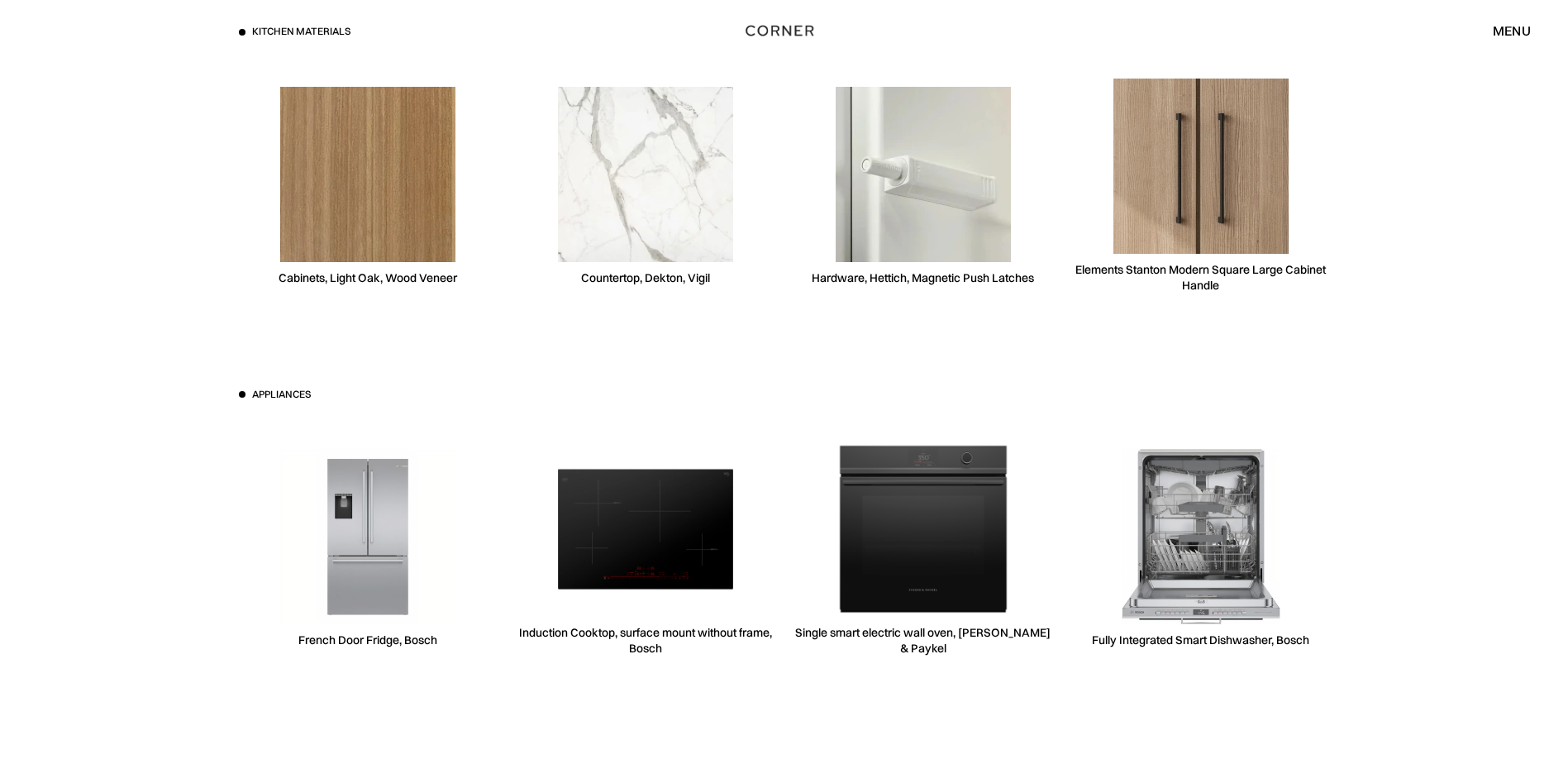
scroll to position [4960, 0]
